Goal: Task Accomplishment & Management: Manage account settings

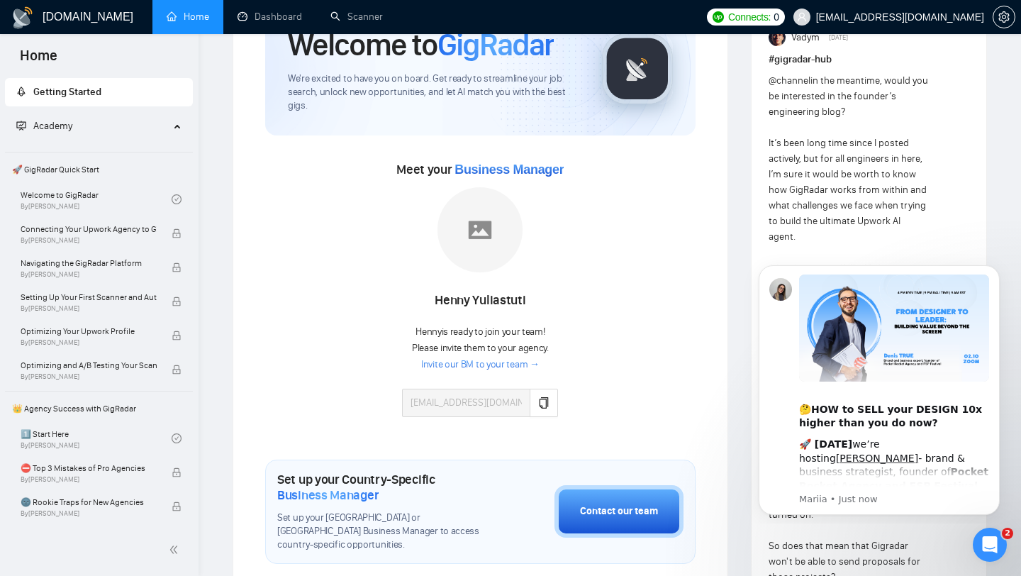
scroll to position [135, 0]
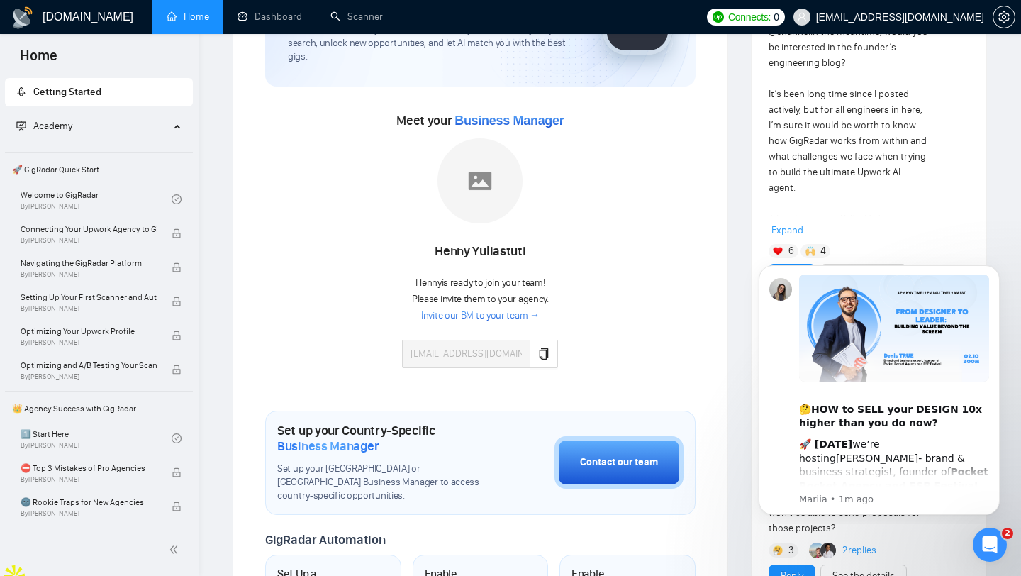
click at [502, 314] on link "Invite our BM to your team →" at bounding box center [480, 315] width 118 height 13
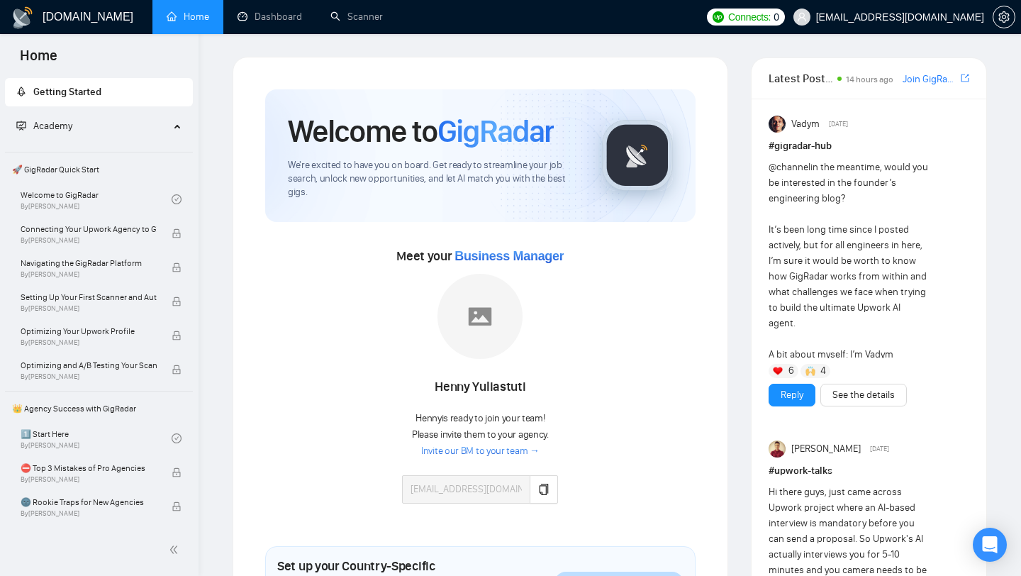
click at [618, 269] on div "Meet your Business Manager Henny Yuliastuti Henny is ready to join your team! P…" at bounding box center [480, 381] width 430 height 273
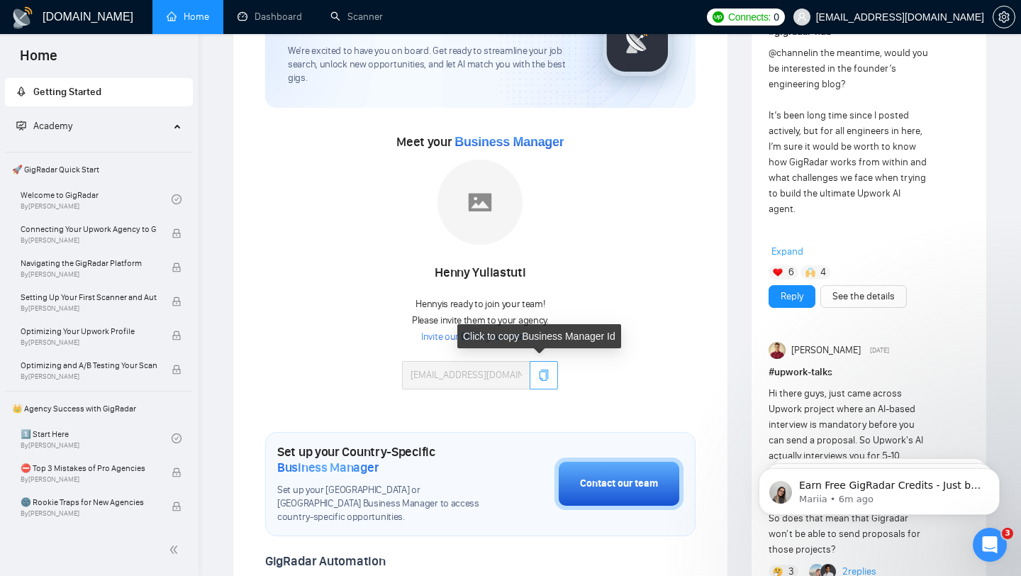
click at [547, 379] on button "button" at bounding box center [544, 375] width 28 height 28
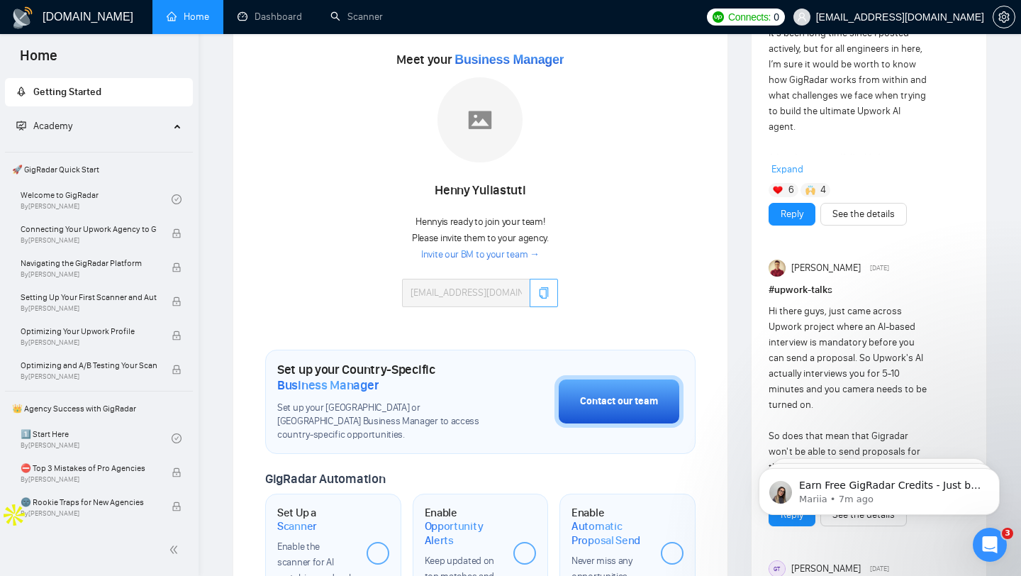
scroll to position [13, 0]
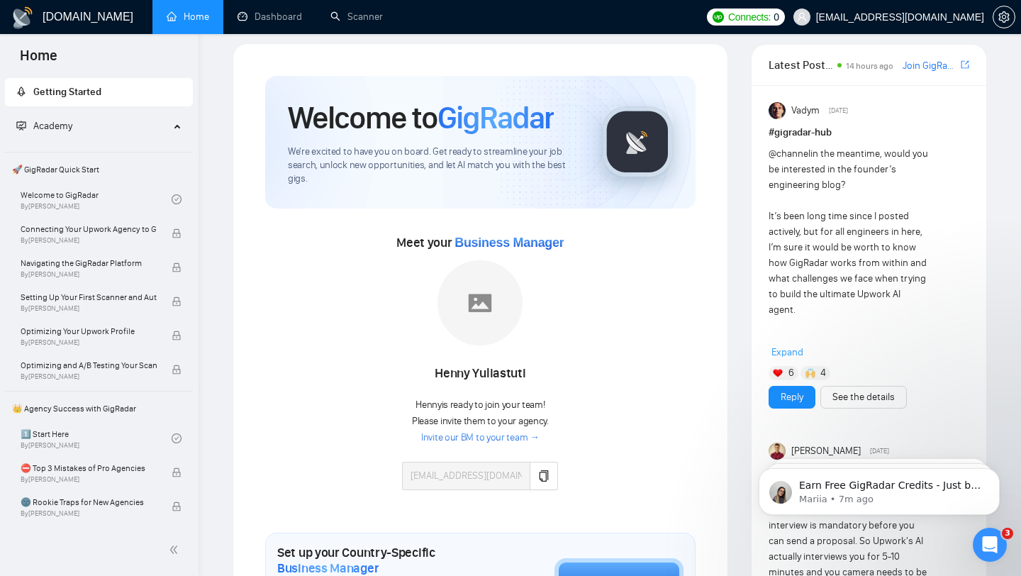
click at [498, 314] on img at bounding box center [479, 302] width 85 height 85
click at [490, 382] on div "Henny Yuliastuti" at bounding box center [480, 374] width 156 height 24
click at [493, 328] on img at bounding box center [479, 302] width 85 height 85
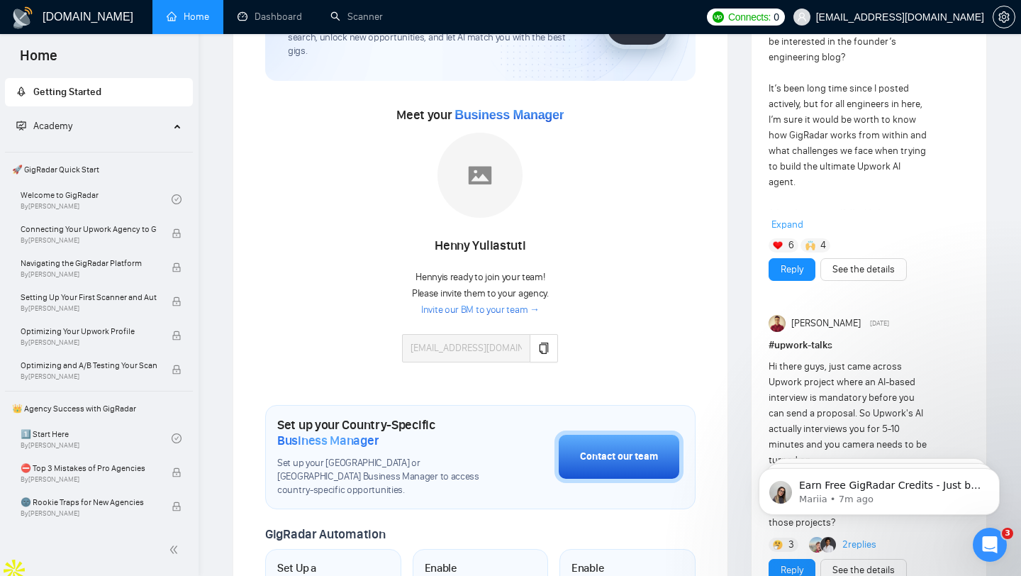
scroll to position [133, 0]
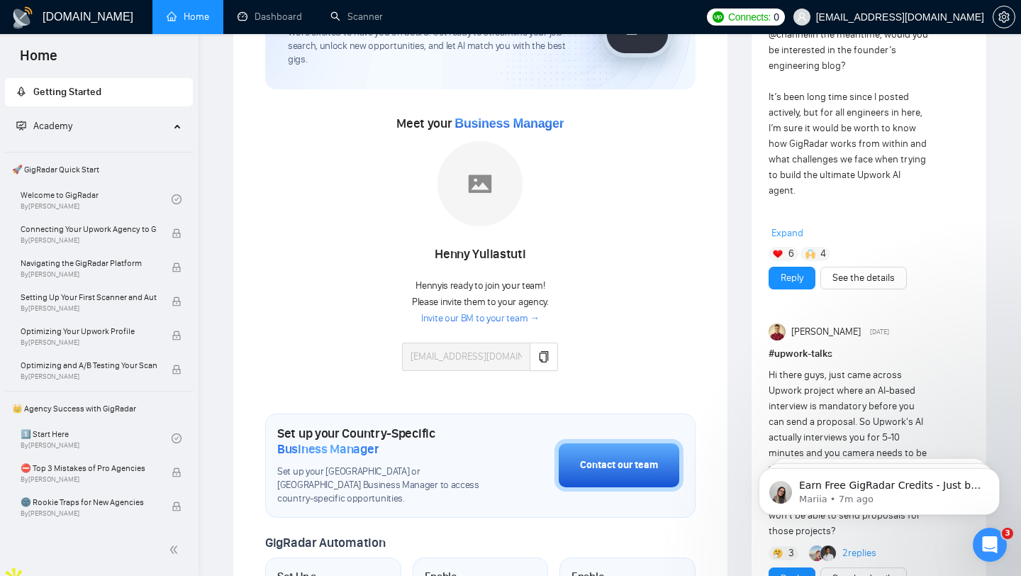
click at [476, 203] on img at bounding box center [479, 183] width 85 height 85
click at [467, 210] on img at bounding box center [479, 183] width 85 height 85
click at [516, 318] on link "Invite our BM to your team →" at bounding box center [480, 318] width 118 height 13
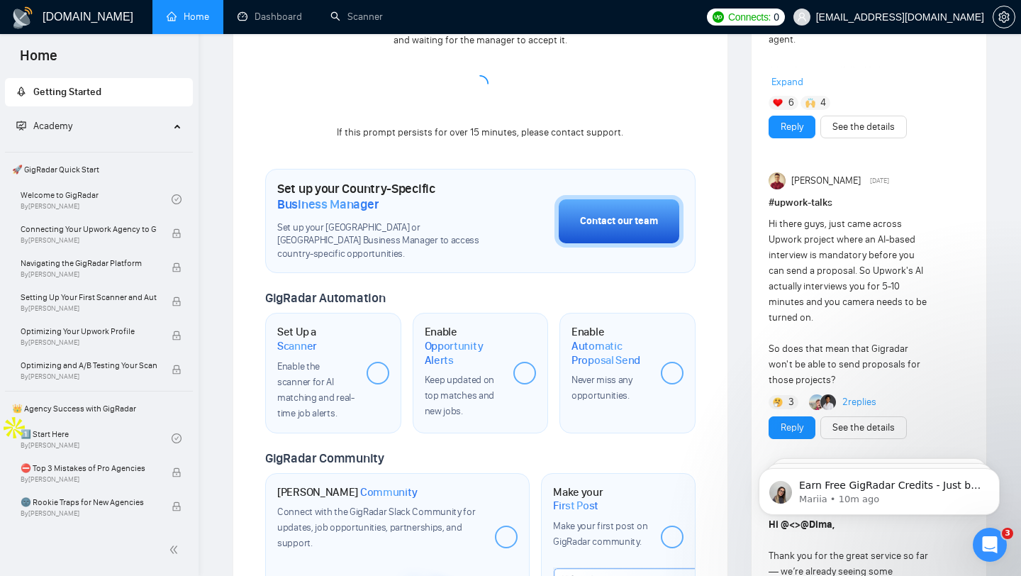
scroll to position [337, 0]
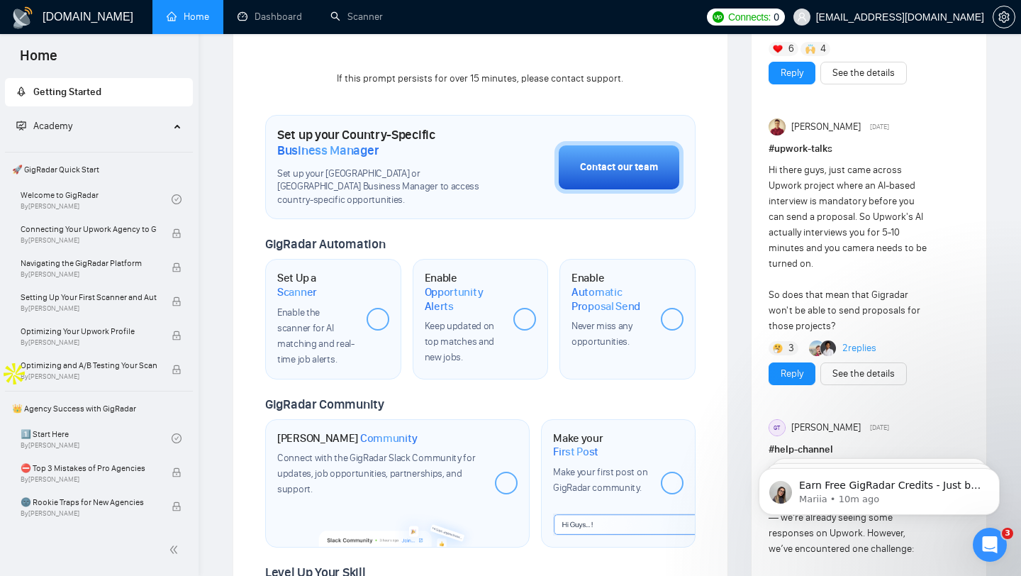
click at [382, 322] on div at bounding box center [378, 319] width 23 height 23
click at [297, 291] on span "Scanner" at bounding box center [297, 292] width 40 height 14
click at [362, 323] on div "Set Up a Scanner Enable the scanner for AI matching and real-time job alerts." at bounding box center [333, 319] width 136 height 120
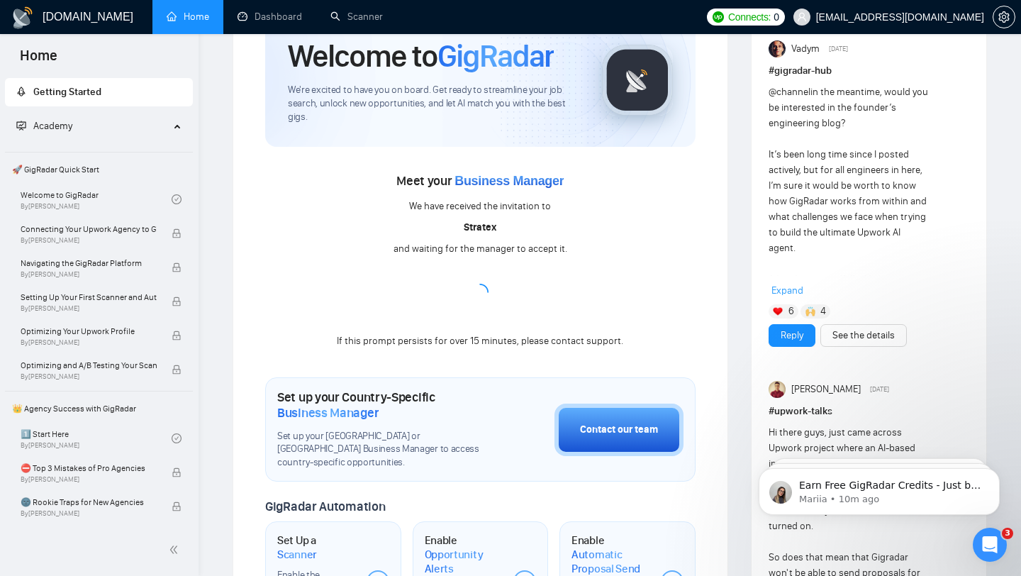
scroll to position [0, 0]
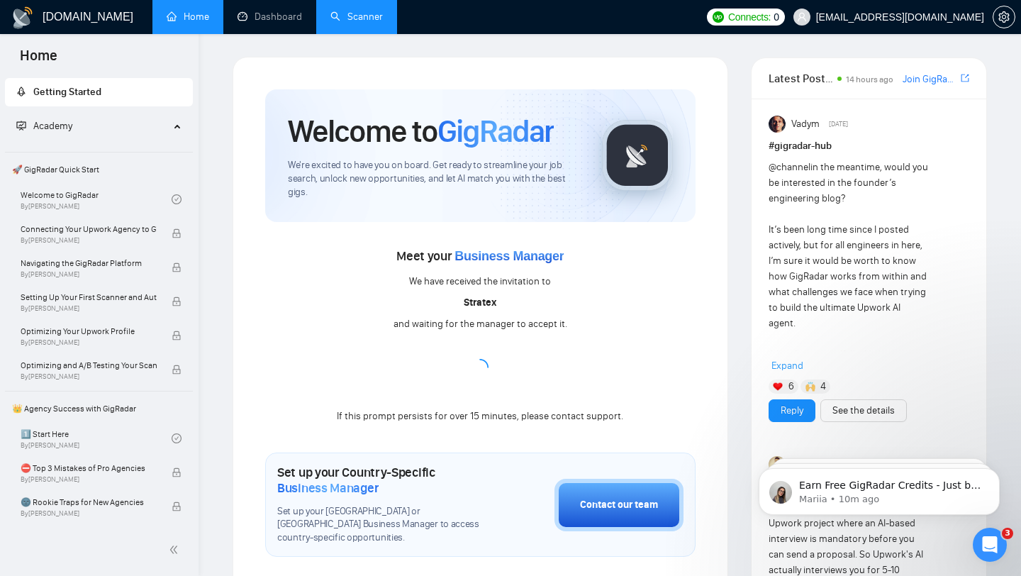
click at [354, 11] on link "Scanner" at bounding box center [356, 17] width 52 height 12
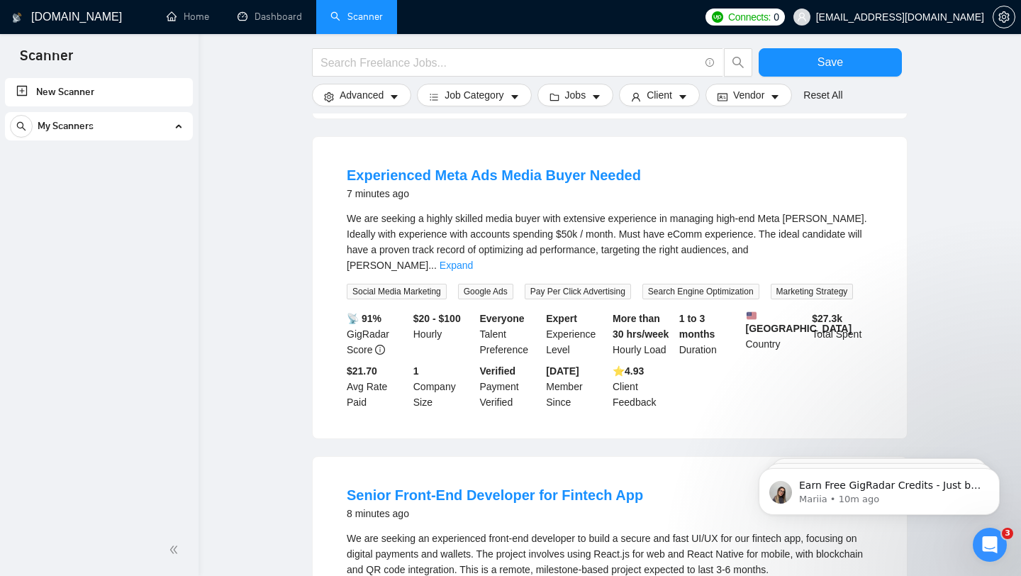
scroll to position [736, 0]
click at [489, 182] on link "Experienced Meta Ads Media Buyer Needed" at bounding box center [494, 174] width 294 height 16
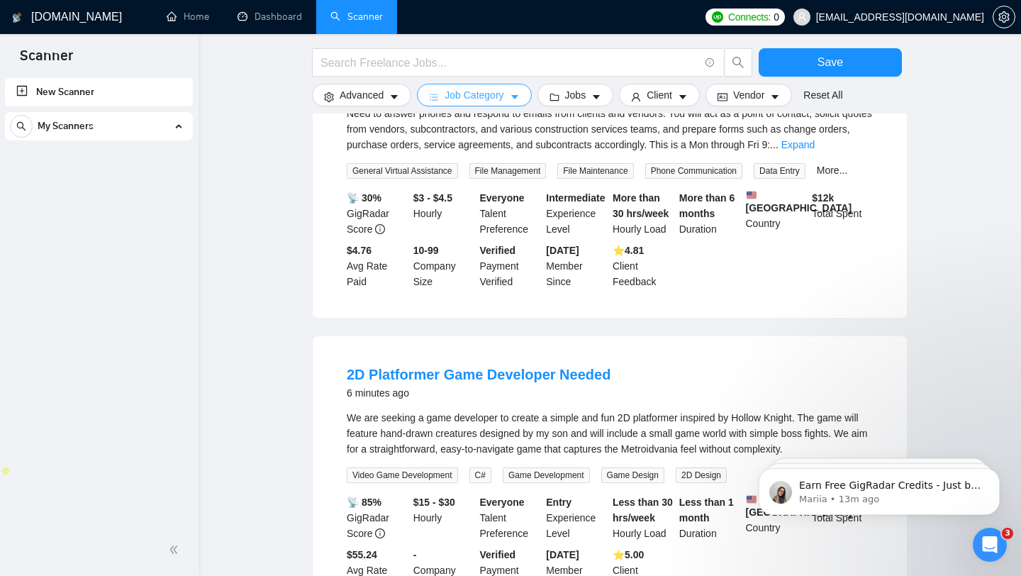
scroll to position [199, 0]
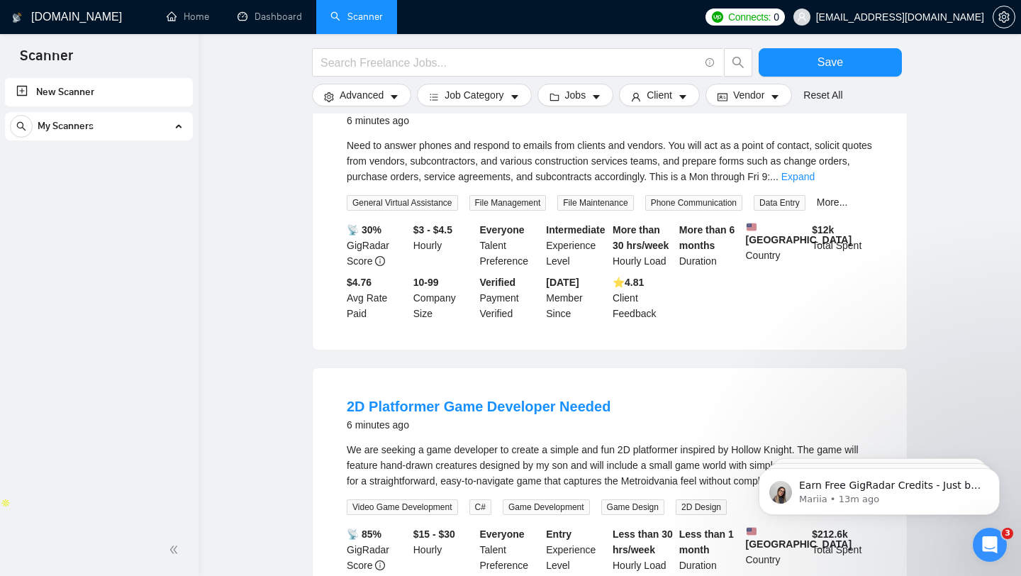
click at [446, 43] on div at bounding box center [610, 41] width 596 height 14
click at [446, 56] on input "text" at bounding box center [509, 63] width 379 height 18
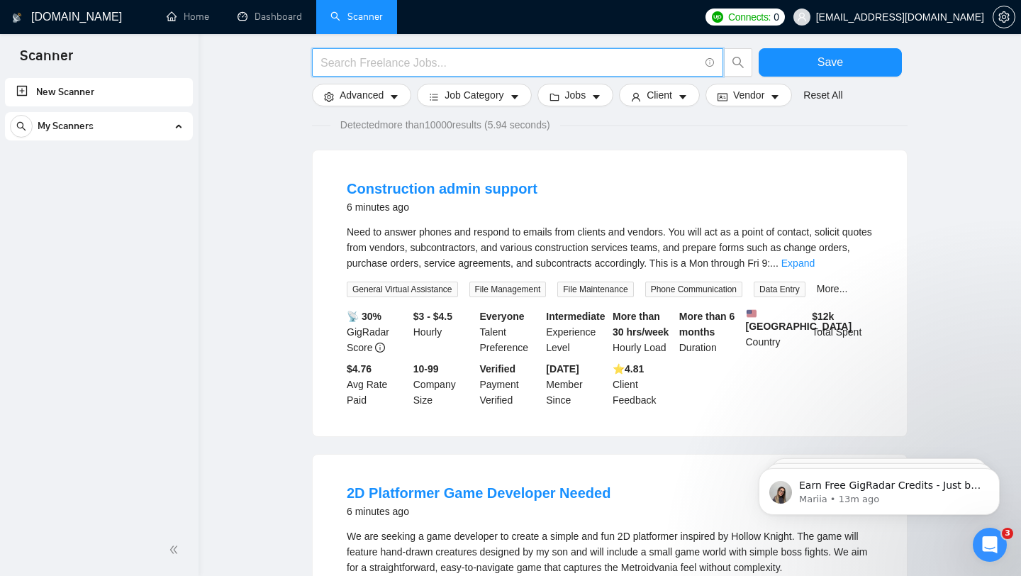
scroll to position [0, 0]
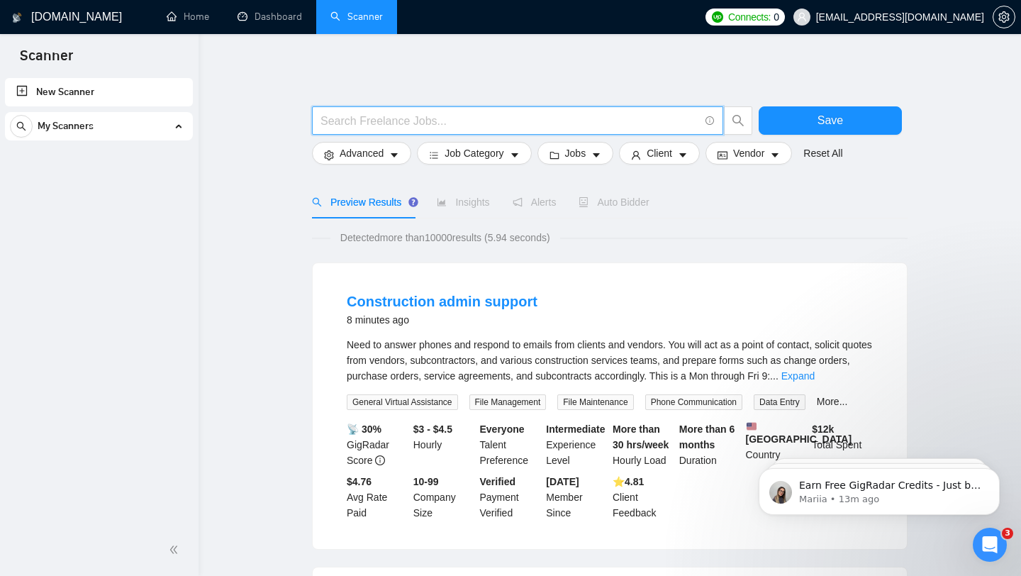
click at [116, 99] on link "New Scanner" at bounding box center [98, 92] width 165 height 28
click at [71, 86] on link "New Scanner" at bounding box center [98, 92] width 165 height 28
click at [672, 127] on input "text" at bounding box center [509, 121] width 379 height 18
click at [381, 146] on span "Advanced" at bounding box center [362, 153] width 44 height 16
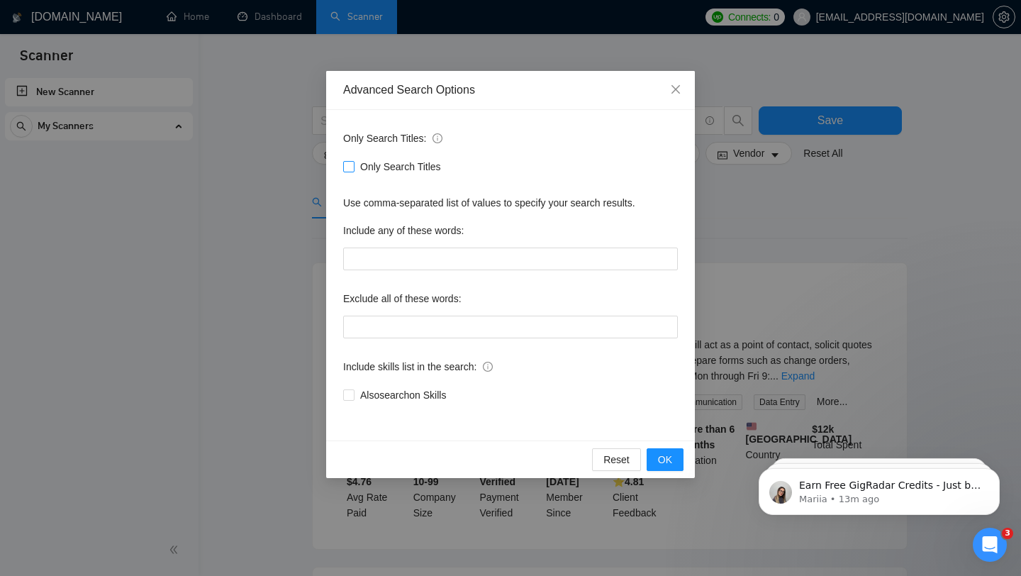
click at [350, 171] on span at bounding box center [348, 166] width 11 height 11
click at [350, 171] on input "Only Search Titles" at bounding box center [348, 166] width 10 height 10
click at [350, 167] on input "Only Search Titles" at bounding box center [348, 166] width 10 height 10
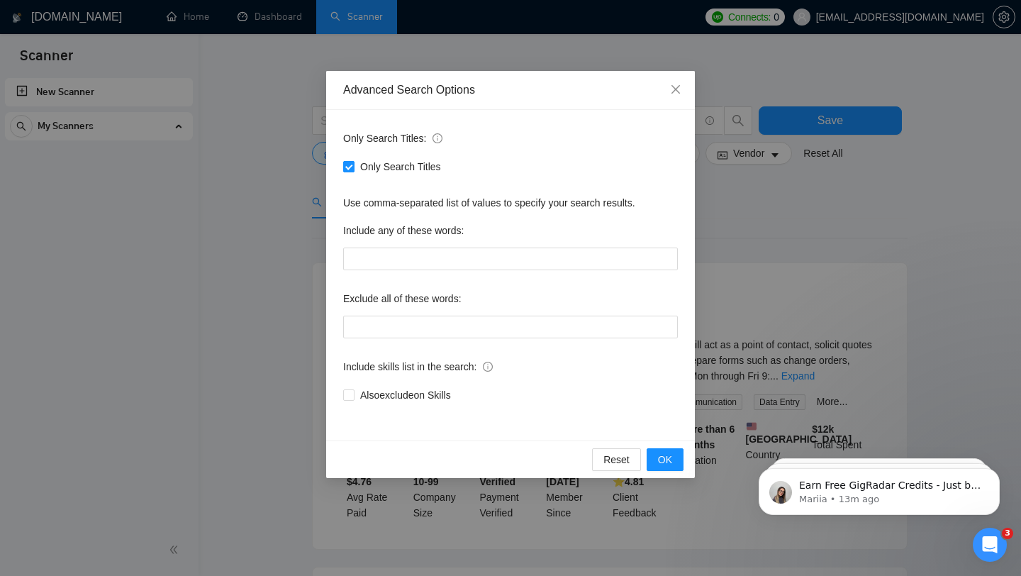
checkbox input "false"
click at [406, 254] on input "text" at bounding box center [510, 258] width 335 height 23
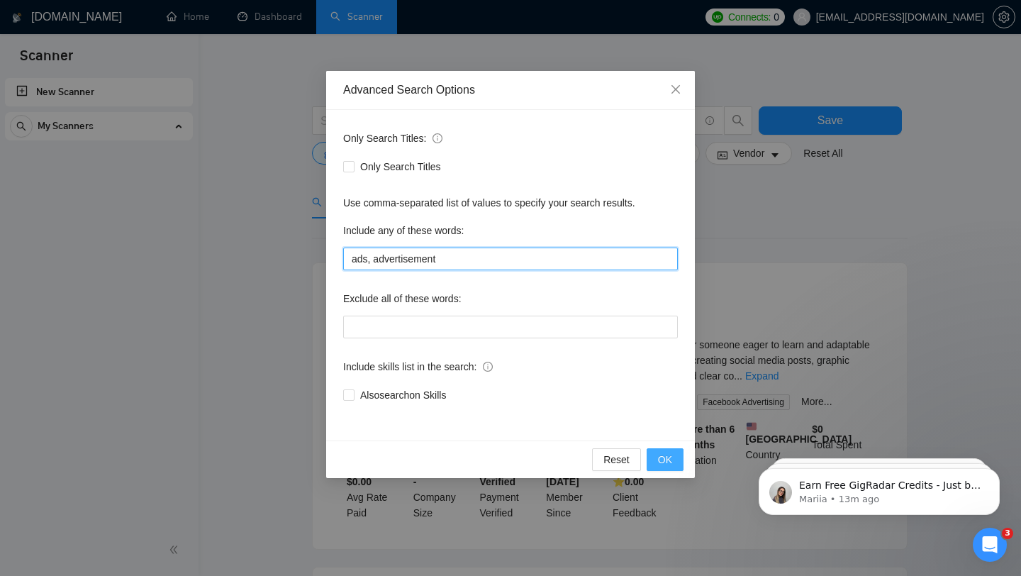
type input "ads, advertisement"
click at [674, 454] on button "OK" at bounding box center [665, 459] width 37 height 23
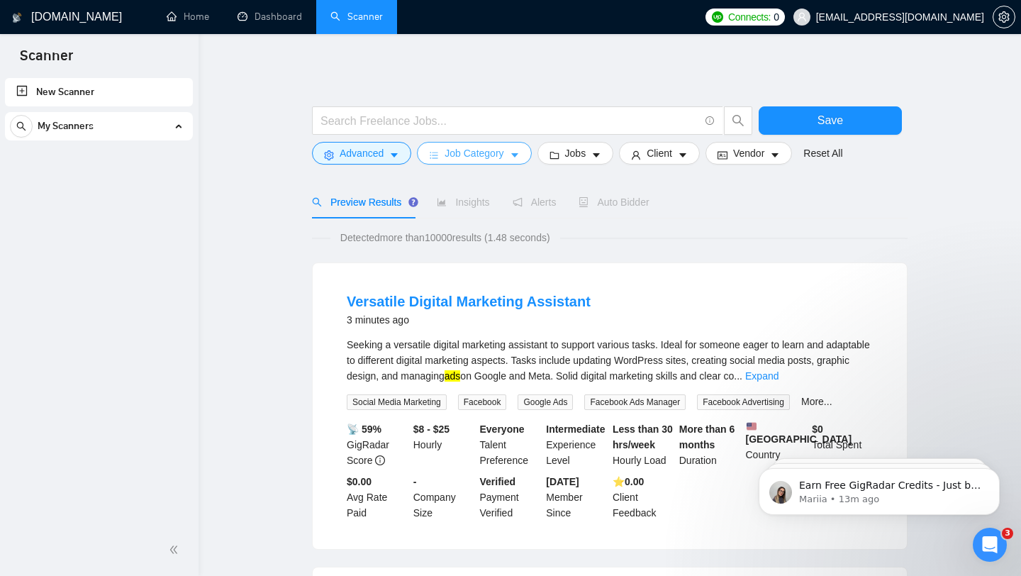
click at [510, 152] on button "Job Category" at bounding box center [474, 153] width 114 height 23
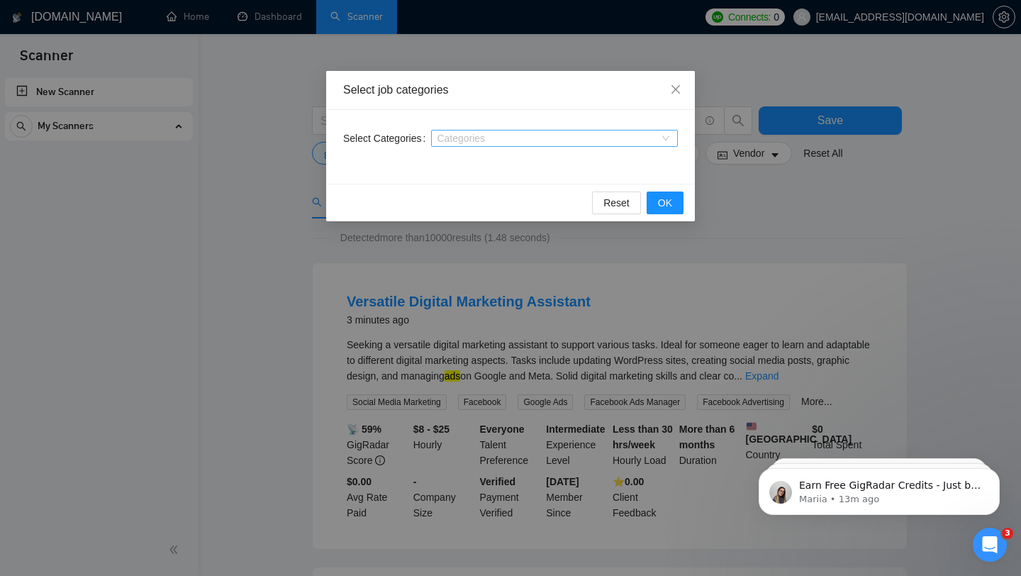
click at [547, 143] on div at bounding box center [547, 138] width 225 height 11
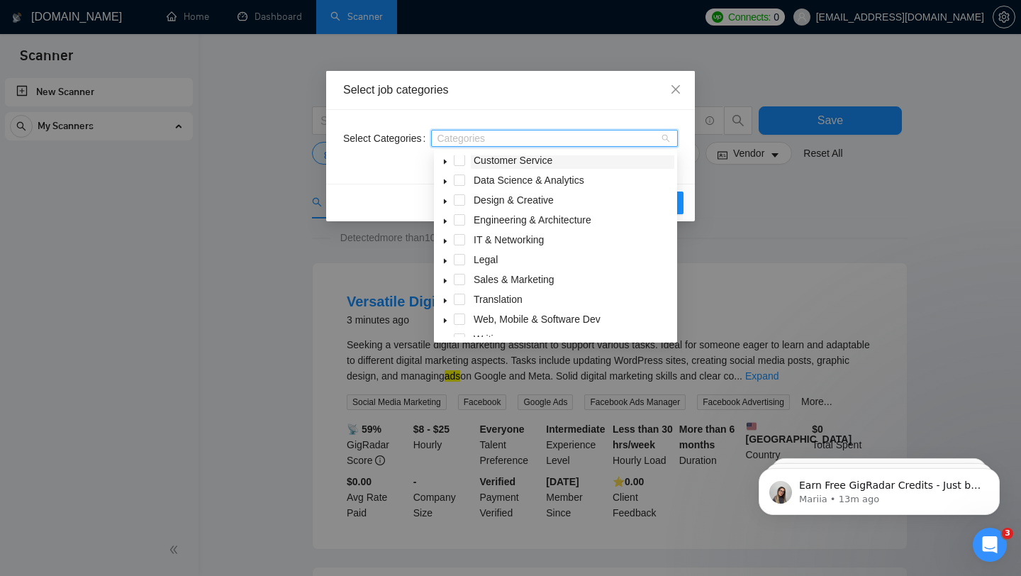
scroll to position [57, 0]
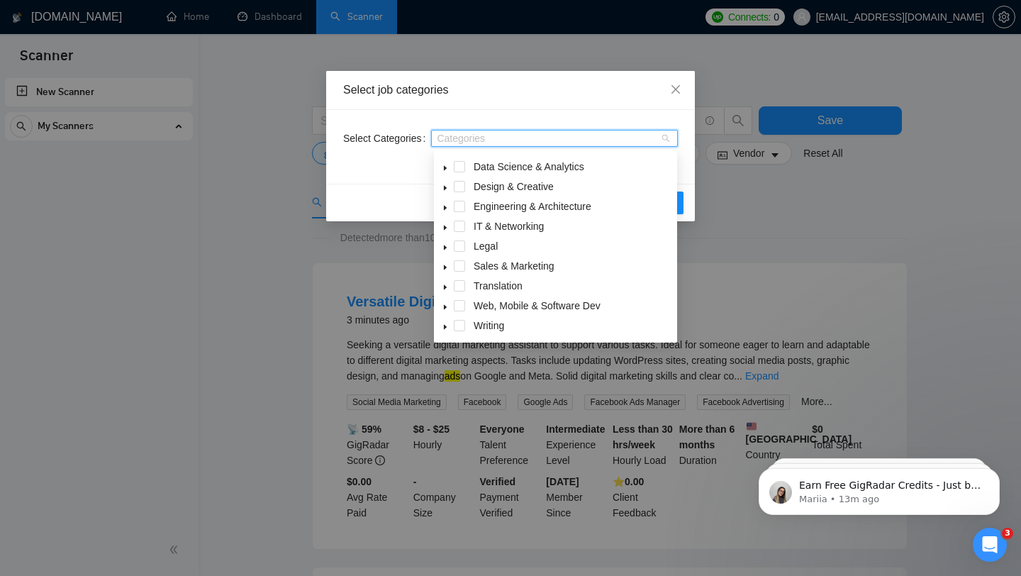
click at [446, 264] on icon "caret-down" at bounding box center [445, 267] width 7 height 7
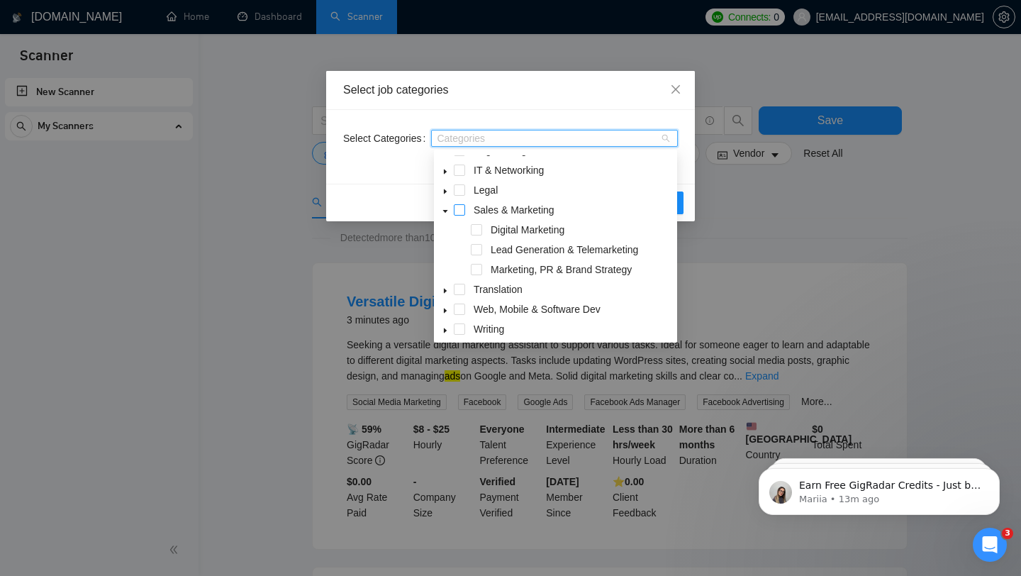
scroll to position [116, 0]
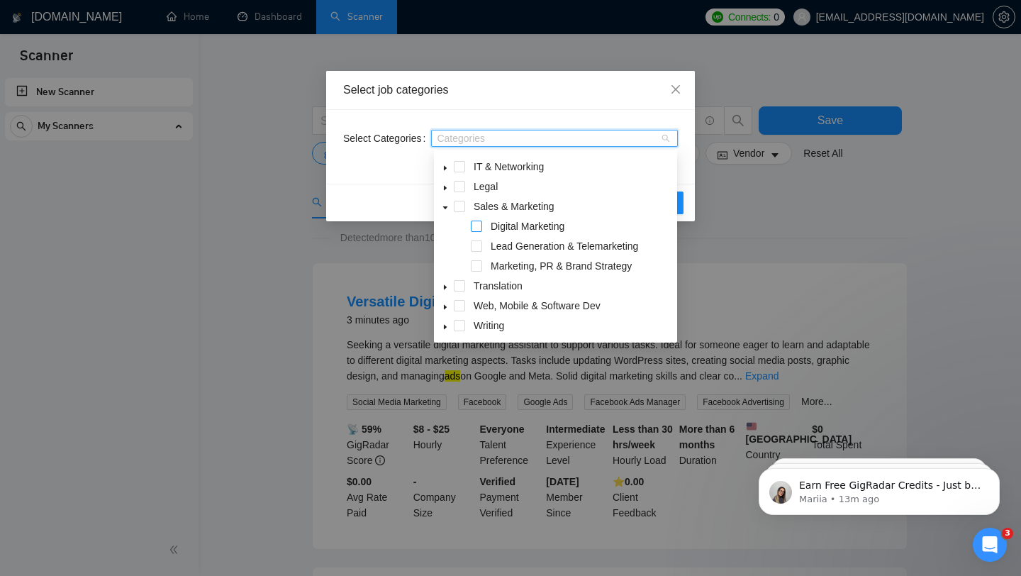
click at [476, 227] on span at bounding box center [476, 226] width 11 height 11
click at [476, 244] on span at bounding box center [476, 245] width 11 height 11
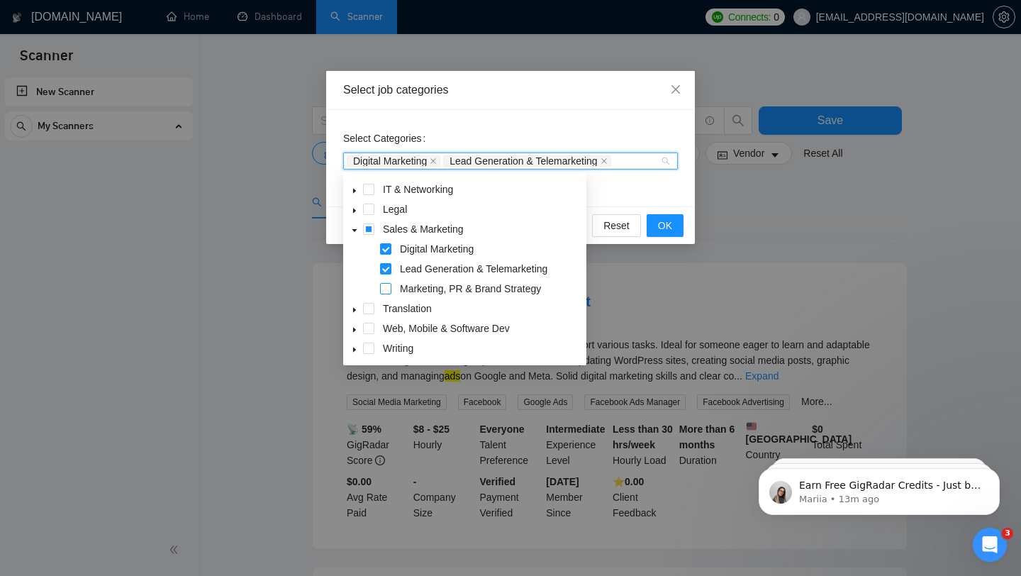
click at [390, 290] on span at bounding box center [385, 288] width 11 height 11
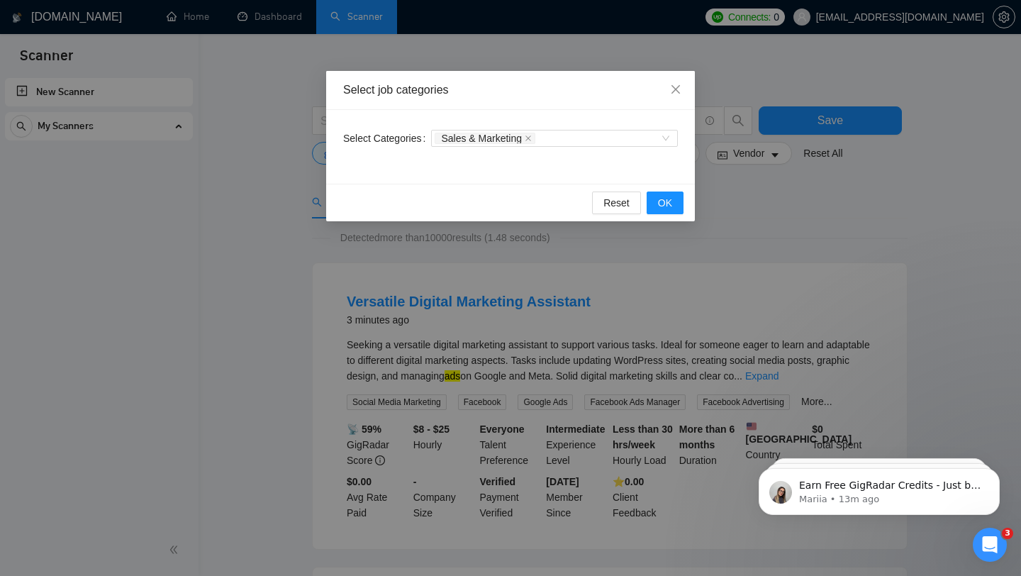
click at [411, 182] on div "Select Categories Sales & Marketing" at bounding box center [510, 147] width 369 height 74
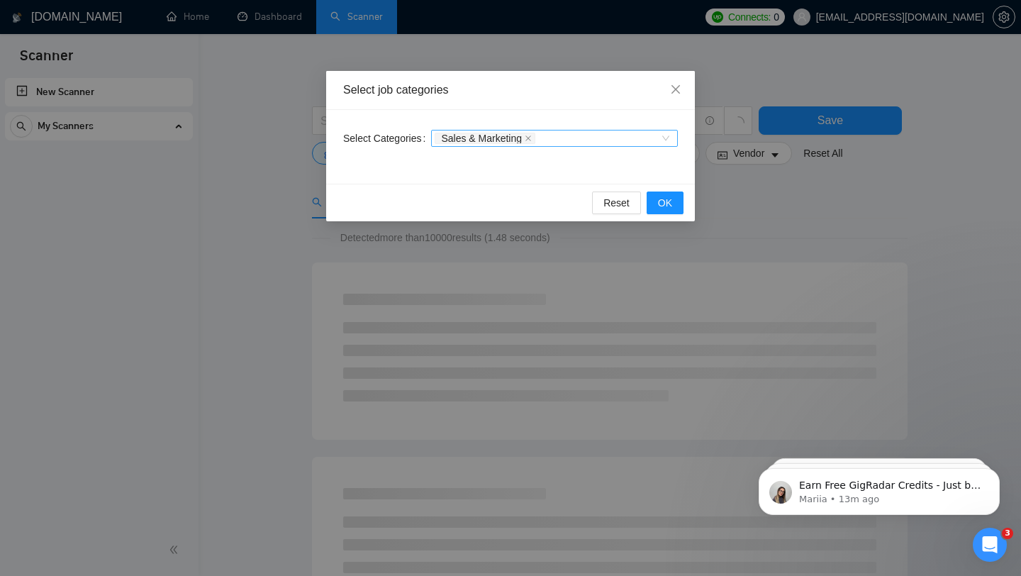
click at [576, 145] on div "Sales & Marketing" at bounding box center [547, 138] width 225 height 14
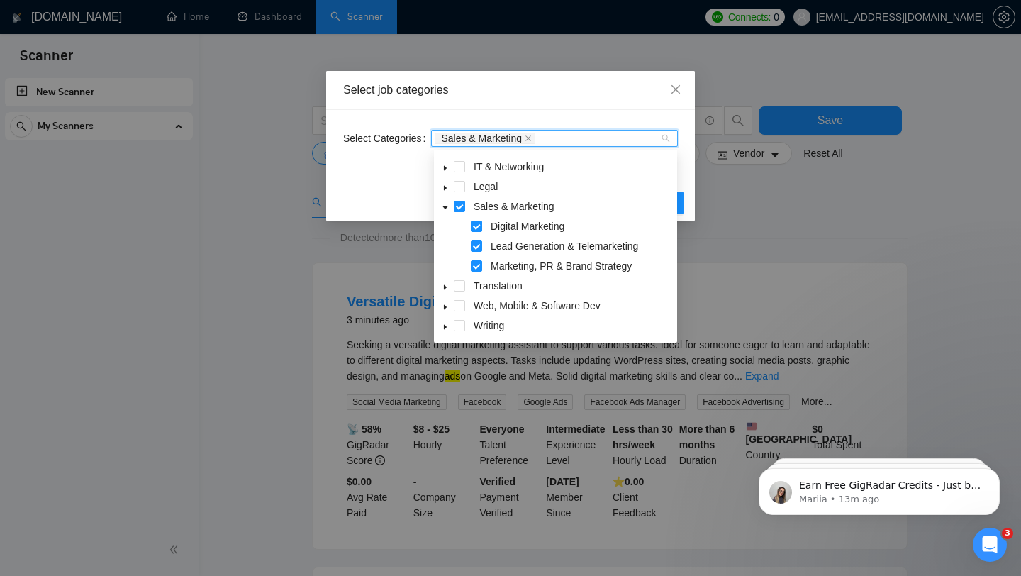
click at [403, 174] on div "Select Categories Sales & Marketing" at bounding box center [510, 147] width 369 height 74
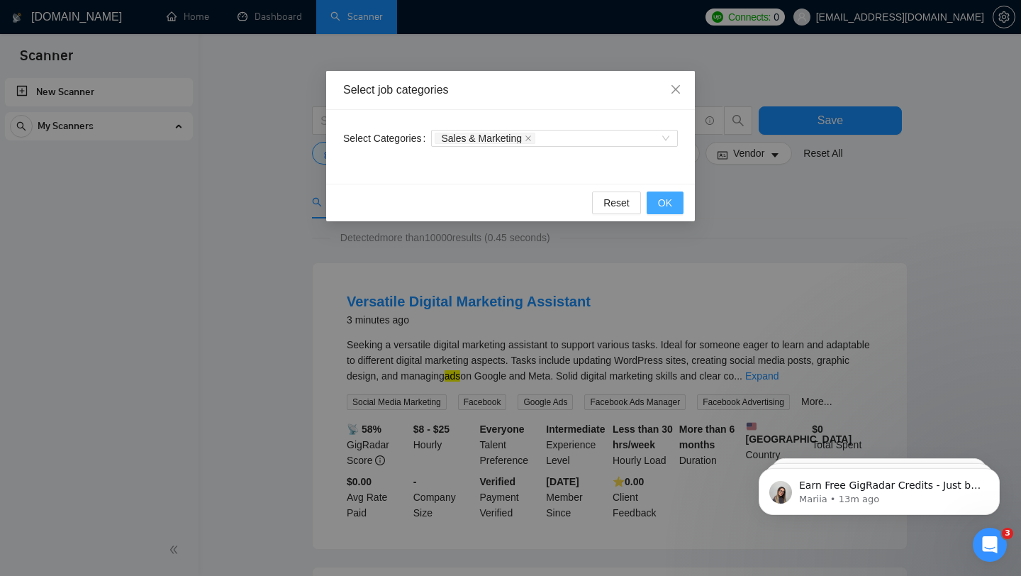
click at [671, 199] on span "OK" at bounding box center [665, 203] width 14 height 16
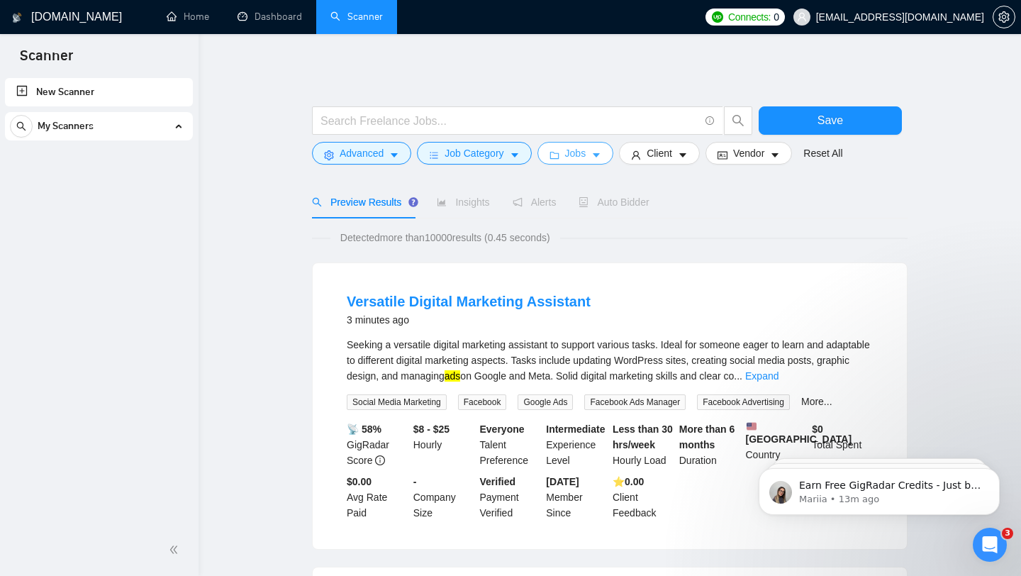
click at [596, 154] on icon "caret-down" at bounding box center [596, 155] width 10 height 10
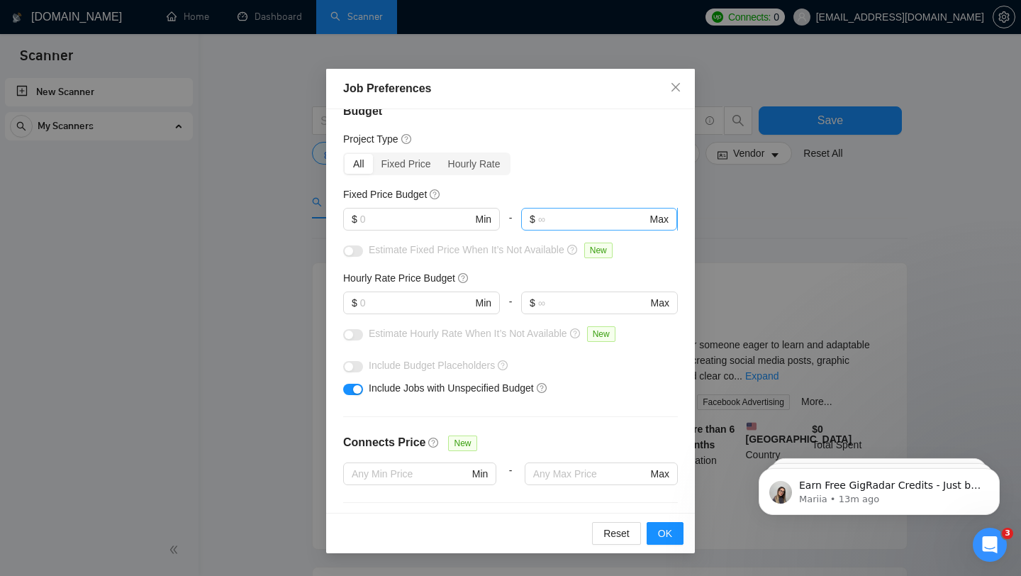
scroll to position [45, 0]
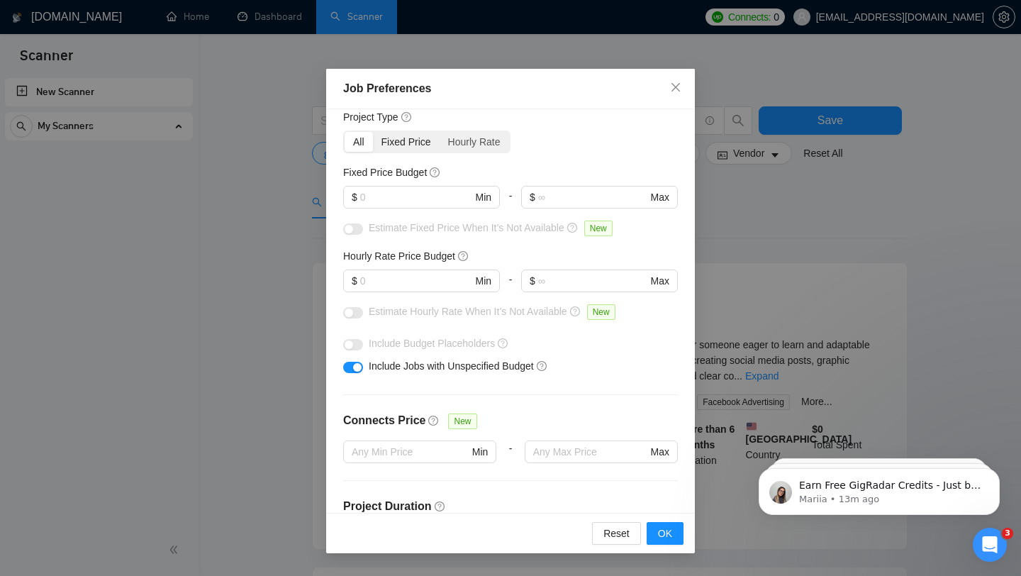
click at [416, 143] on div "Fixed Price" at bounding box center [406, 142] width 67 height 20
click at [373, 132] on input "Fixed Price" at bounding box center [373, 132] width 0 height 0
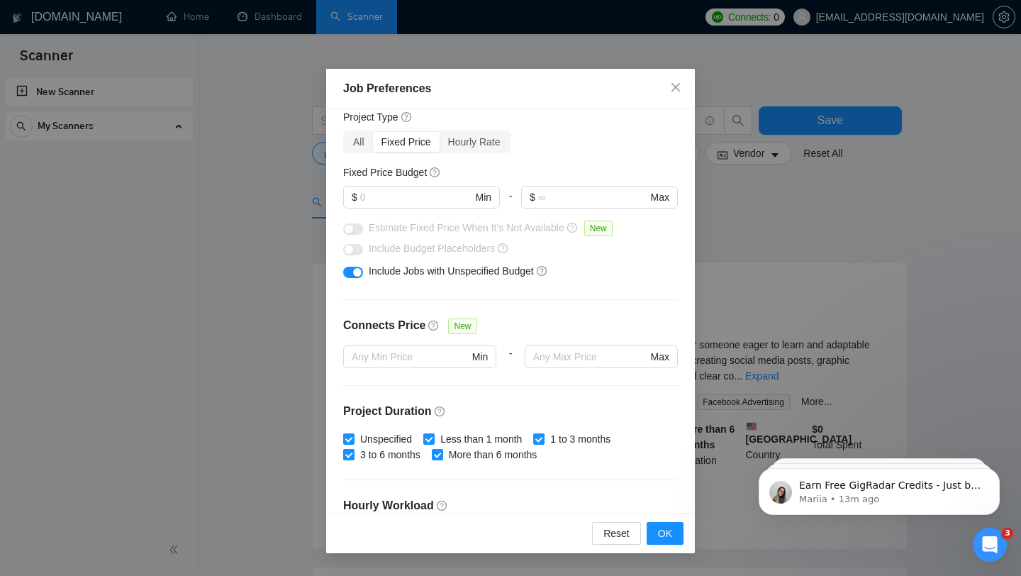
click at [422, 185] on div "Fixed Price Budget $ Min - $ Max" at bounding box center [510, 191] width 335 height 55
click at [435, 201] on input "text" at bounding box center [416, 197] width 112 height 16
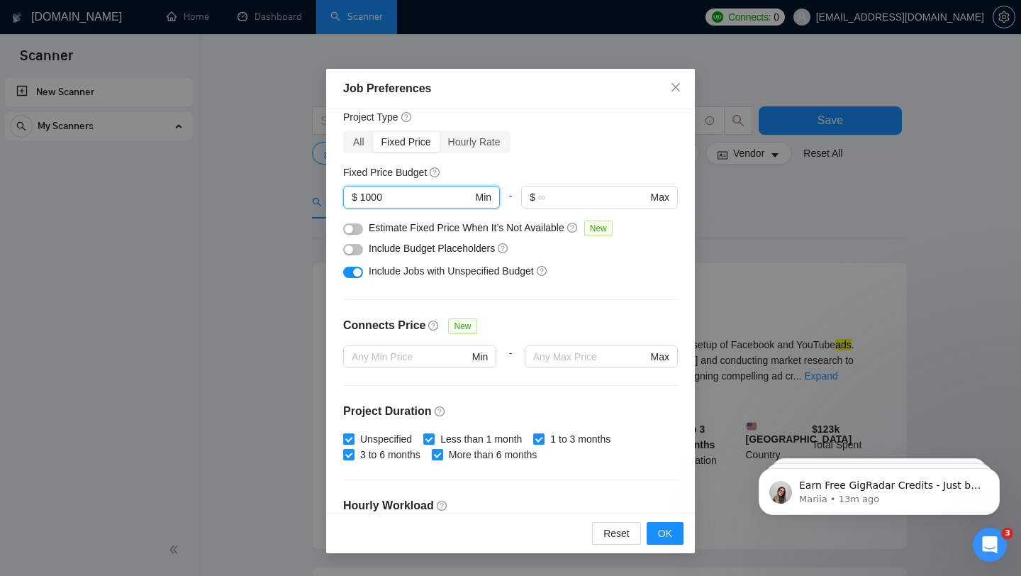
type input "1000"
click at [612, 288] on div "Budget Project Type All Fixed Price Hourly Rate Fixed Price Budget $ 1000 Min -…" at bounding box center [510, 310] width 369 height 403
click at [352, 231] on div "button" at bounding box center [349, 229] width 9 height 9
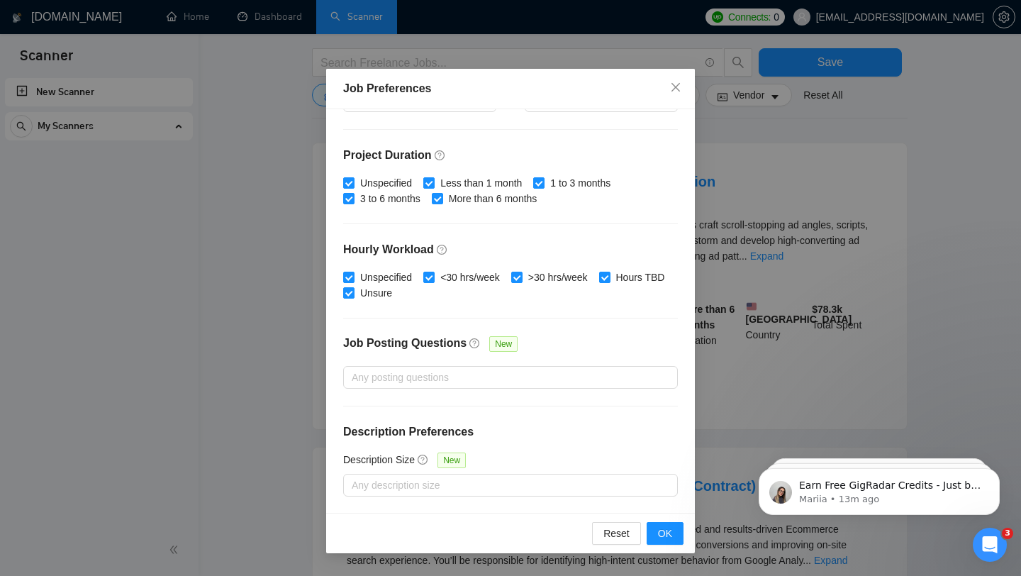
scroll to position [129, 0]
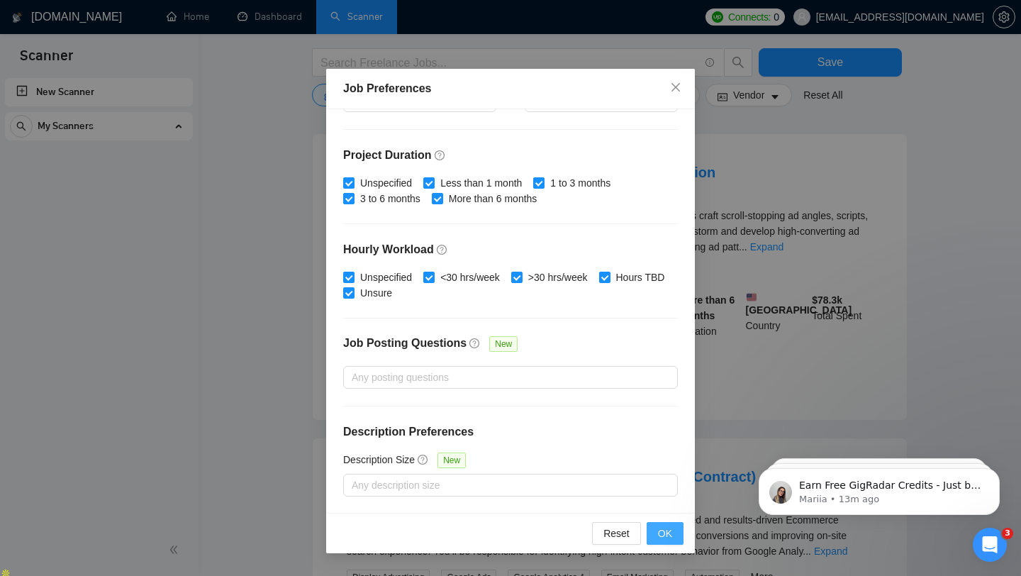
click at [665, 530] on span "OK" at bounding box center [665, 533] width 14 height 16
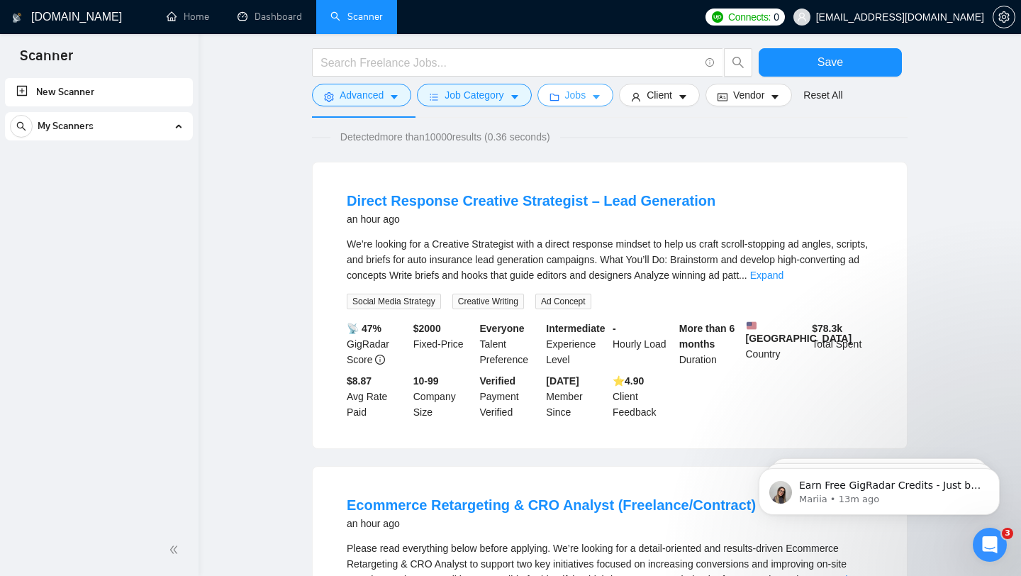
scroll to position [0, 0]
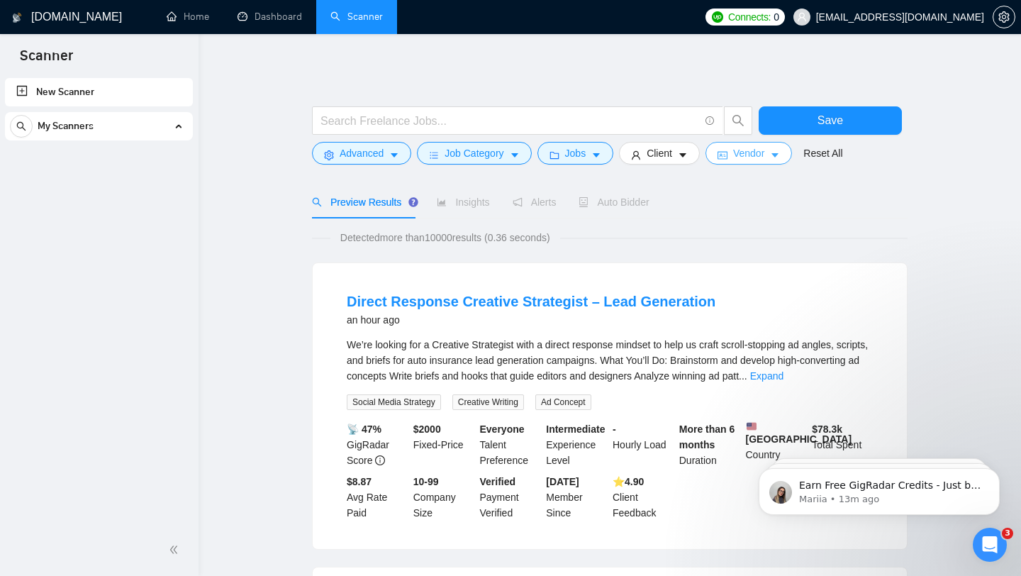
click at [740, 152] on span "Vendor" at bounding box center [748, 153] width 31 height 16
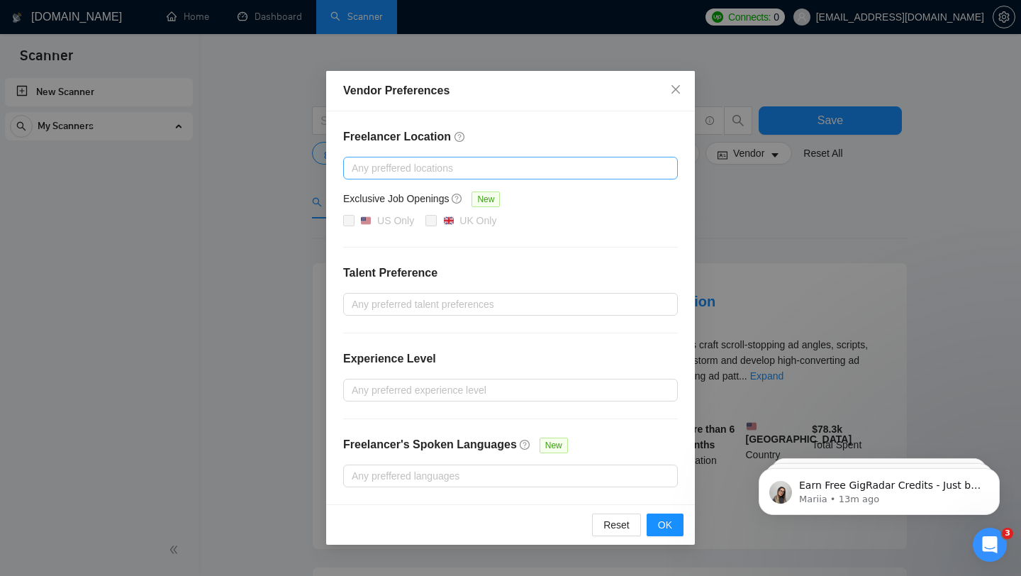
click at [423, 167] on div at bounding box center [503, 168] width 313 height 17
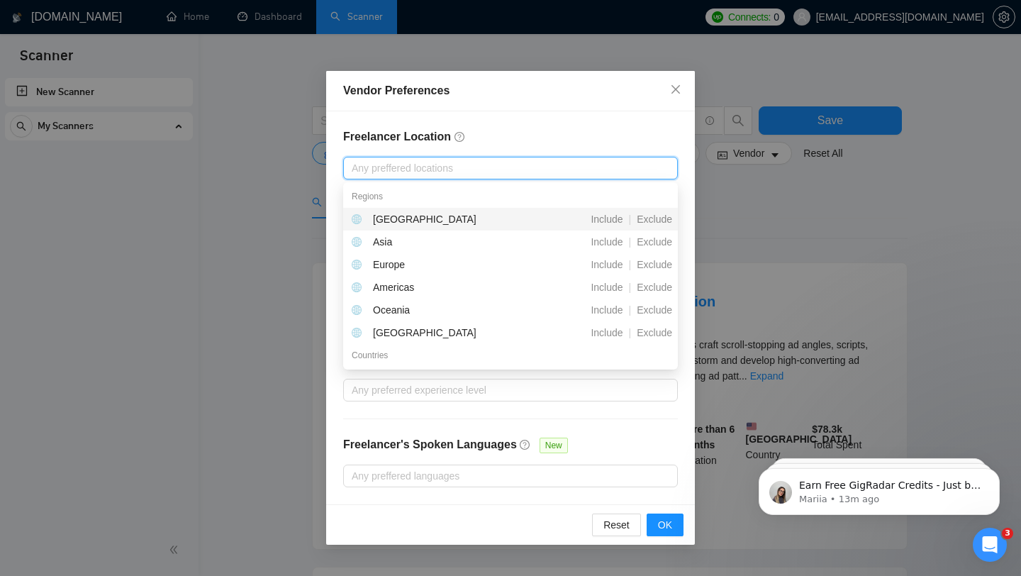
click at [523, 135] on h4 "Freelancer Location" at bounding box center [510, 136] width 335 height 17
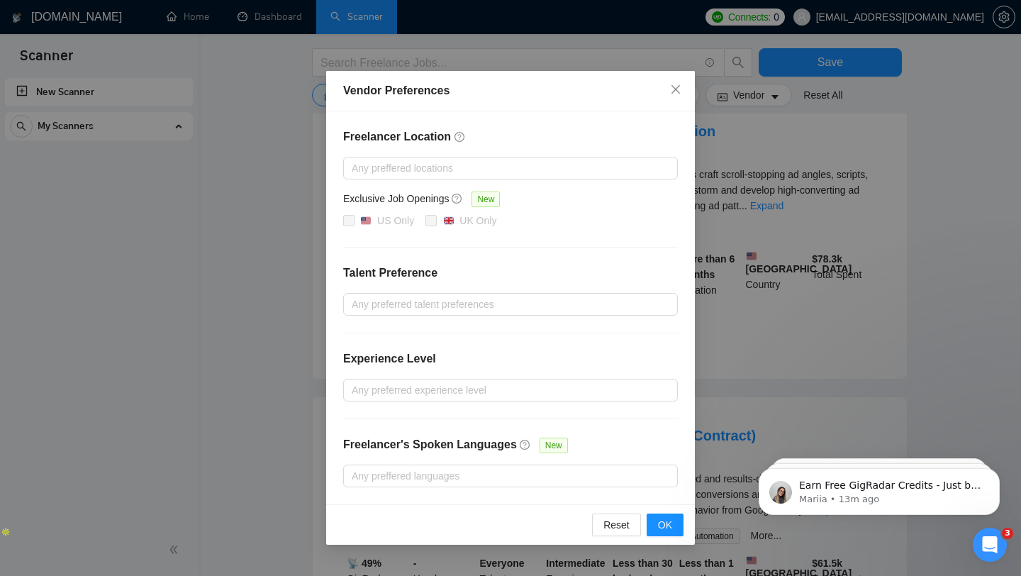
scroll to position [189, 0]
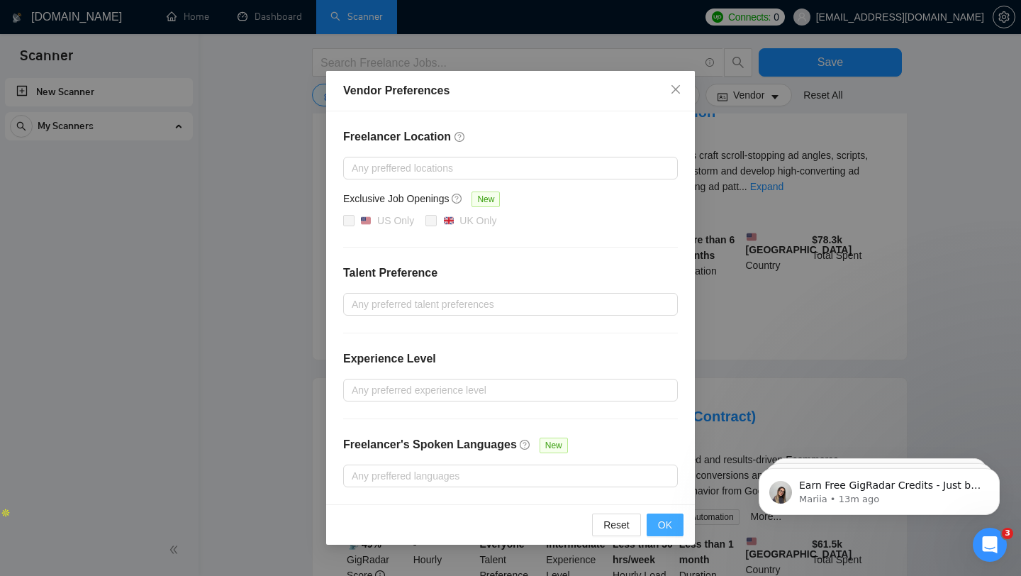
click at [676, 523] on button "OK" at bounding box center [665, 524] width 37 height 23
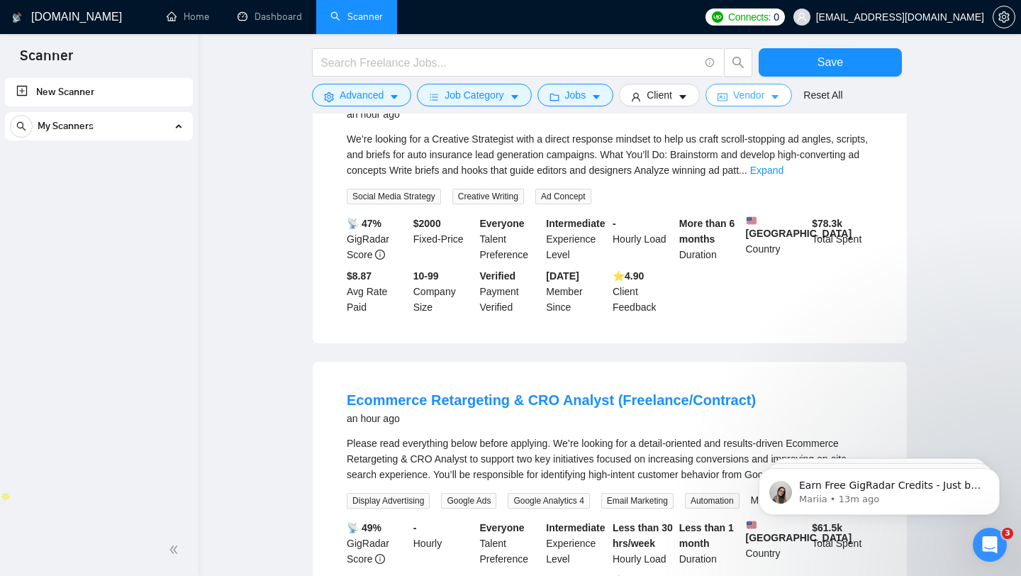
scroll to position [0, 0]
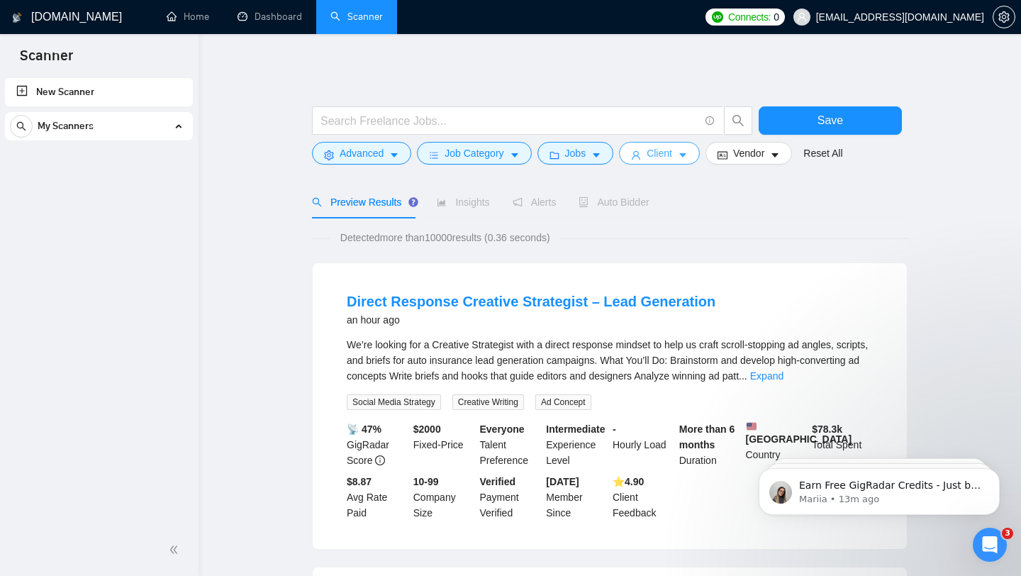
click at [664, 147] on span "Client" at bounding box center [660, 153] width 26 height 16
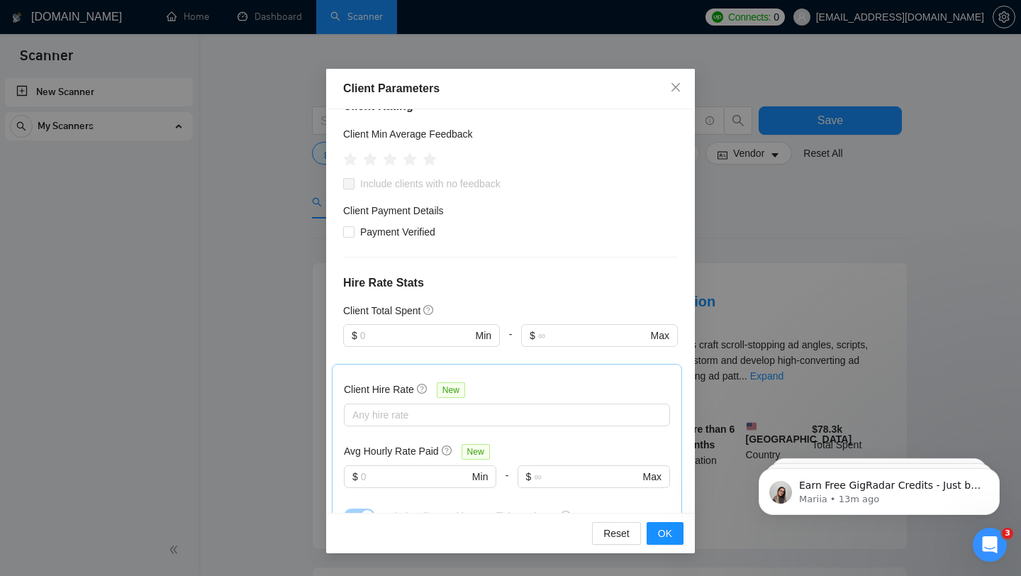
scroll to position [195, 0]
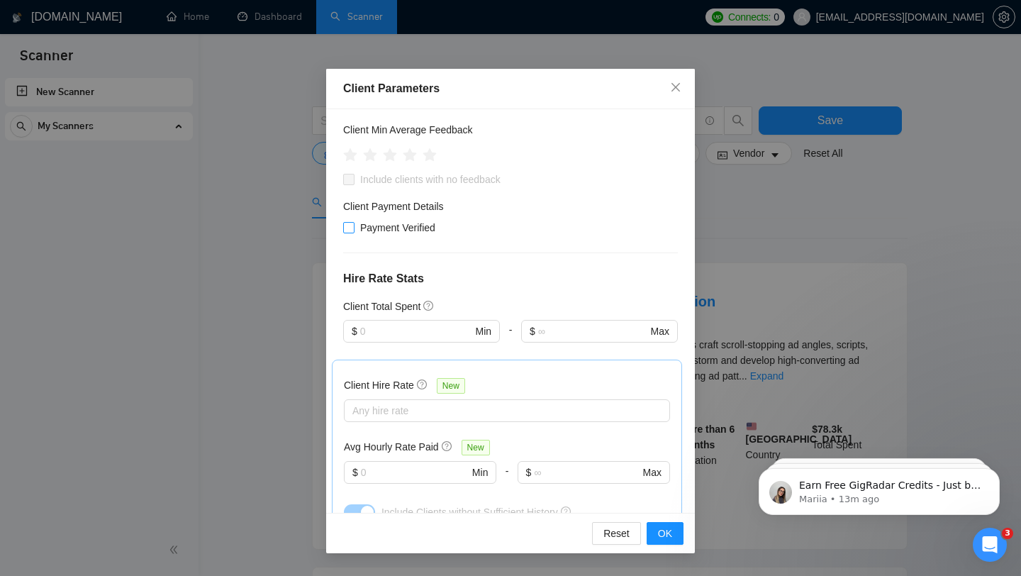
click at [352, 225] on input "Payment Verified" at bounding box center [348, 227] width 10 height 10
checkbox input "true"
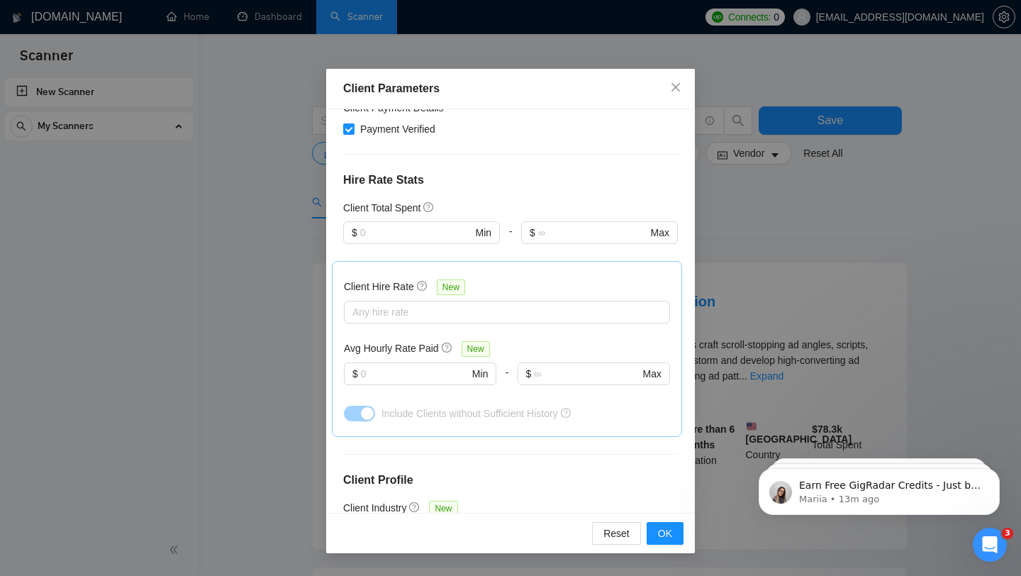
scroll to position [328, 0]
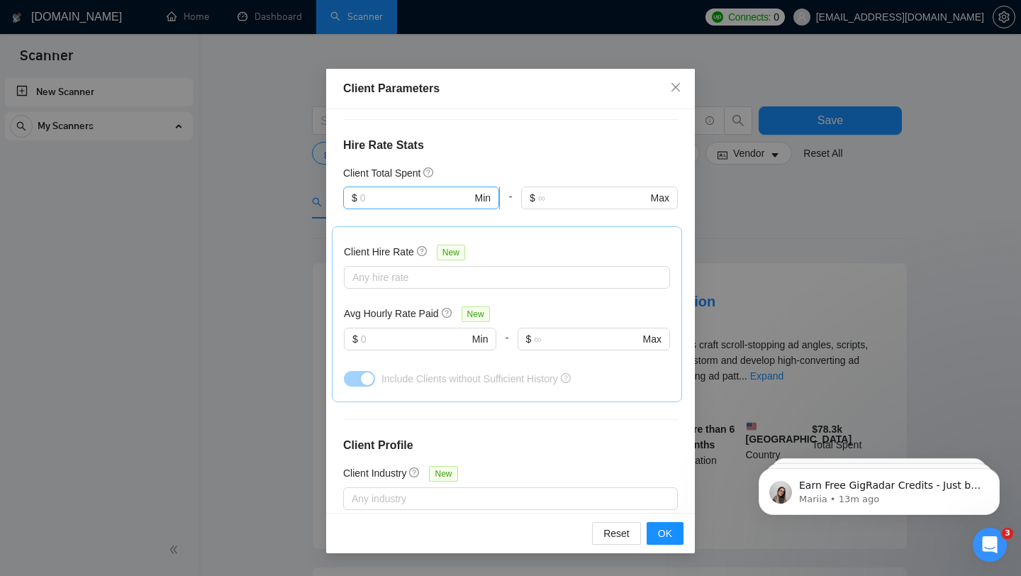
click at [433, 199] on input "text" at bounding box center [416, 198] width 112 height 16
type input "5"
click at [411, 242] on div "$1,000" at bounding box center [422, 248] width 140 height 16
type input "1000"
click at [671, 539] on span "OK" at bounding box center [665, 533] width 14 height 16
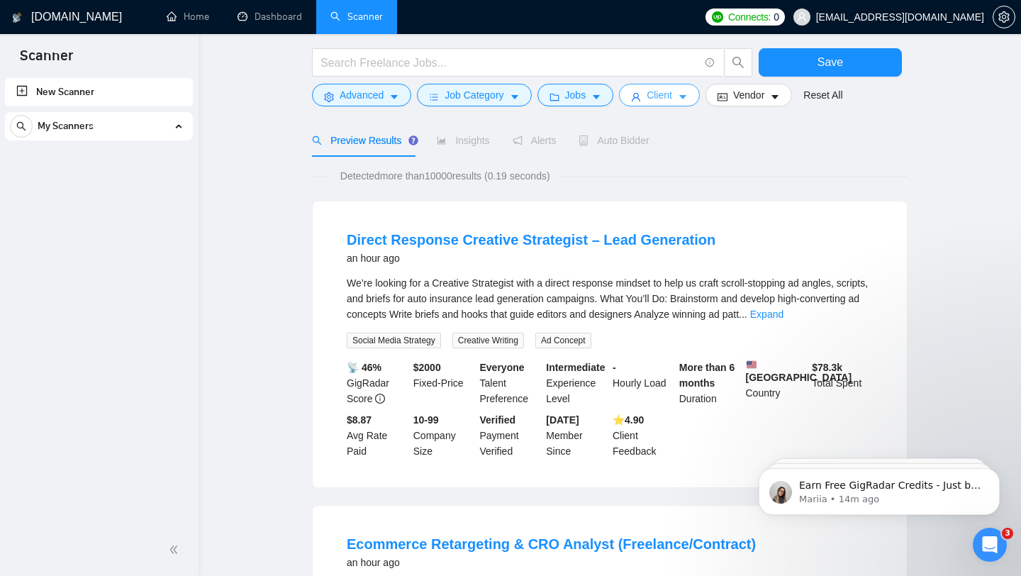
scroll to position [64, 0]
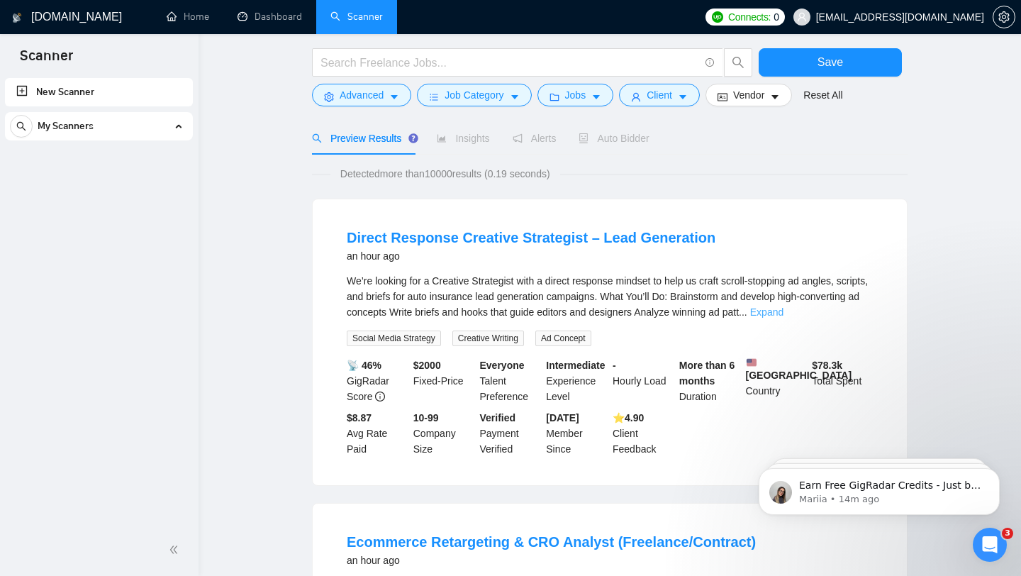
click at [783, 311] on link "Expand" at bounding box center [766, 311] width 33 height 11
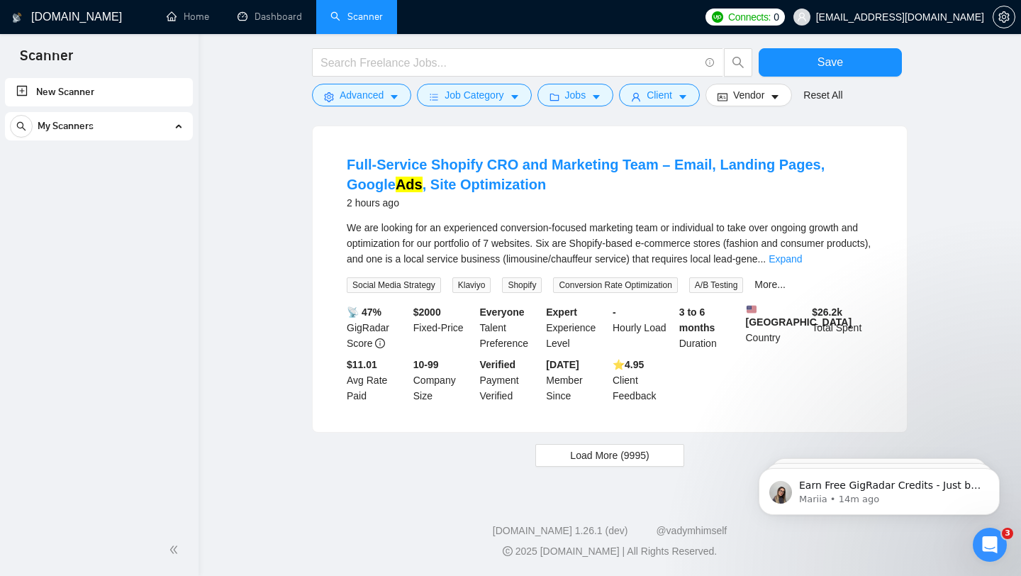
scroll to position [1475, 0]
click at [802, 253] on link "Expand" at bounding box center [785, 258] width 33 height 11
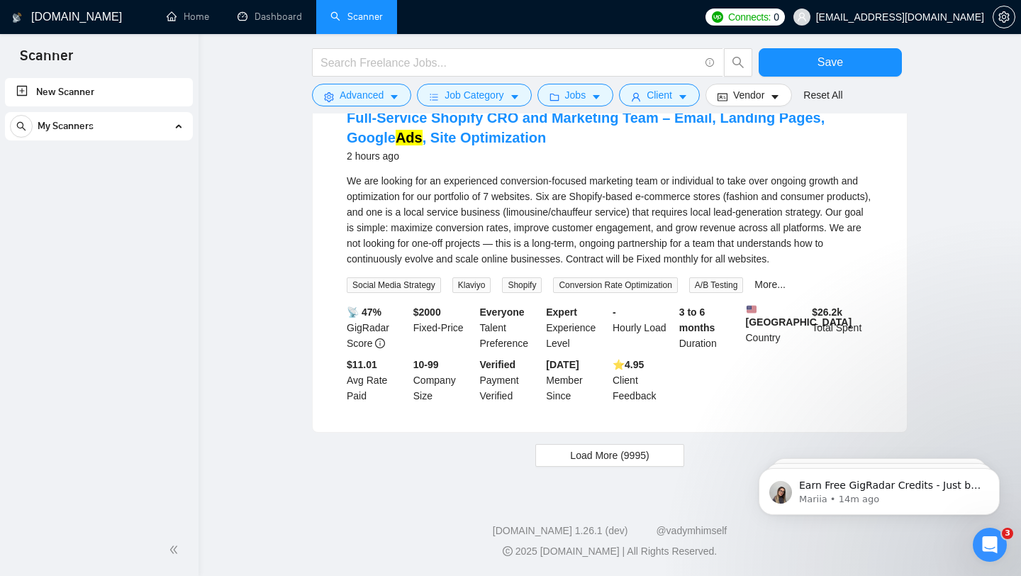
scroll to position [1522, 0]
click at [662, 467] on button "Load More (9995)" at bounding box center [609, 455] width 148 height 23
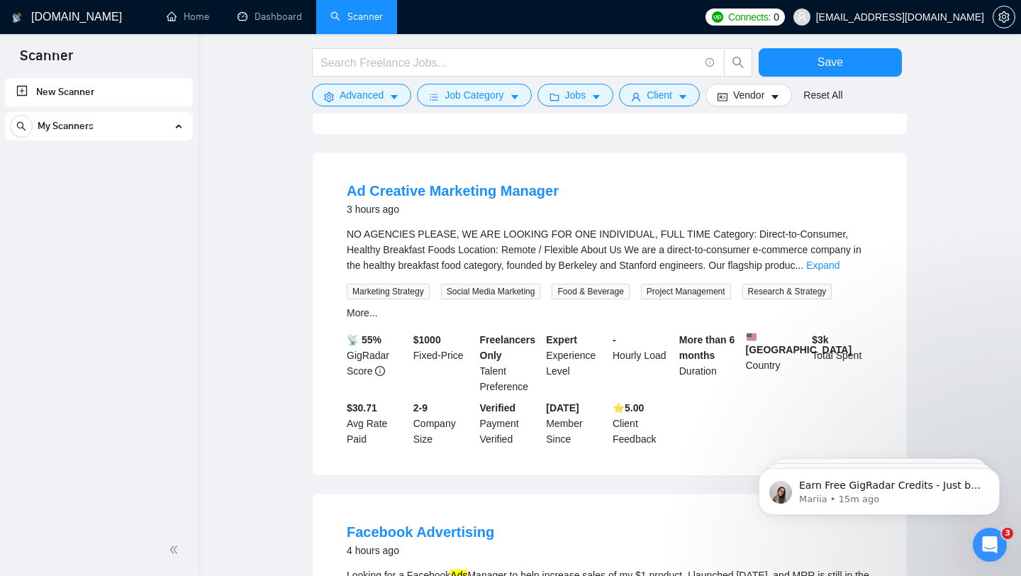
scroll to position [2123, 0]
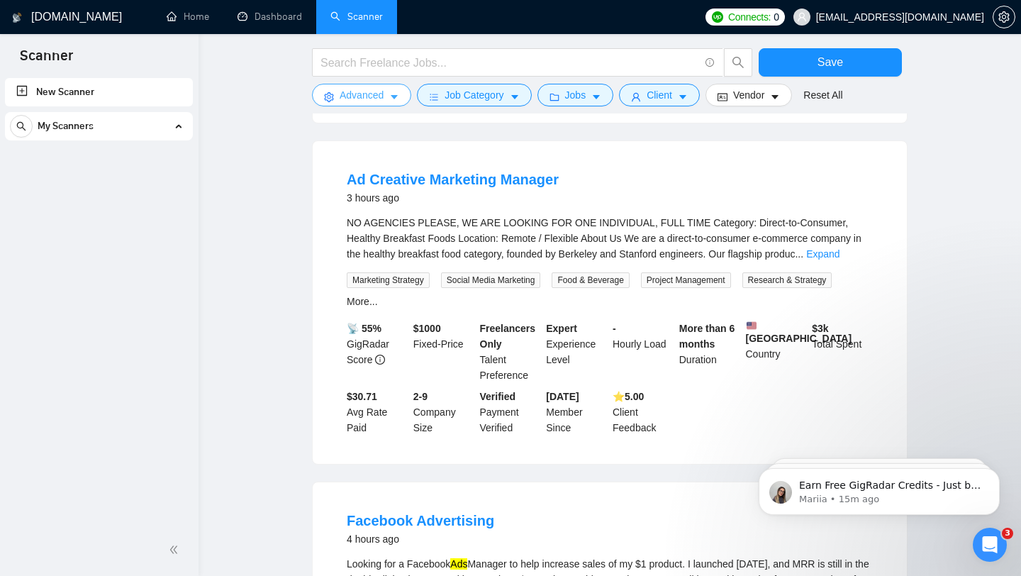
click at [377, 99] on span "Advanced" at bounding box center [362, 95] width 44 height 16
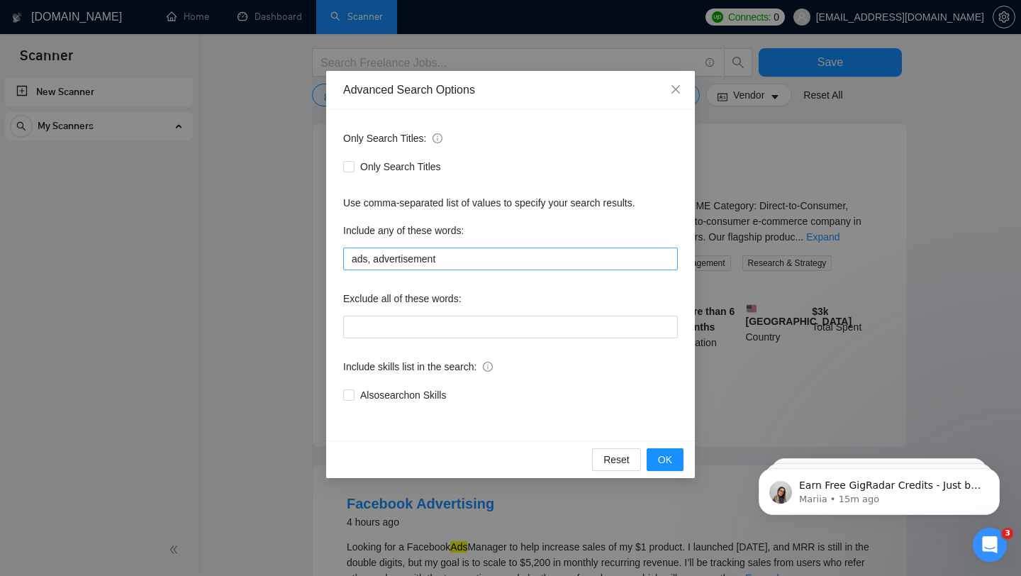
scroll to position [2157, 0]
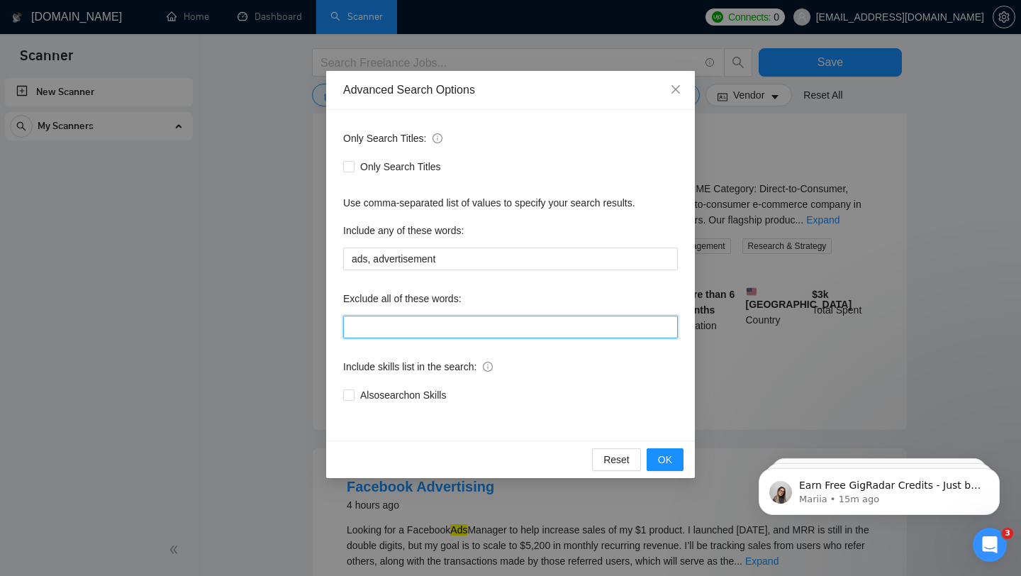
click at [476, 328] on input "text" at bounding box center [510, 327] width 335 height 23
type input "no agencies"
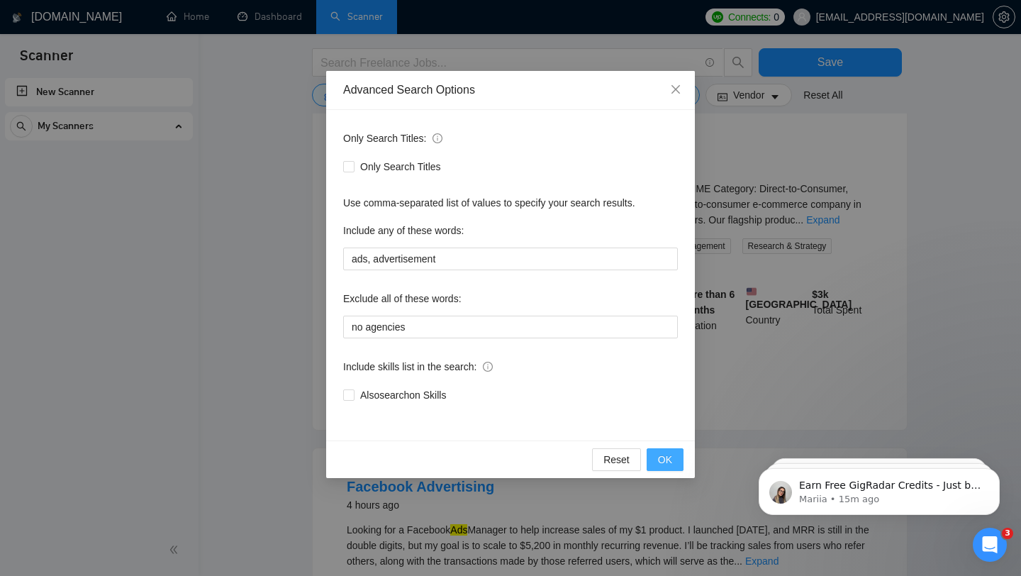
click at [672, 466] on button "OK" at bounding box center [665, 459] width 37 height 23
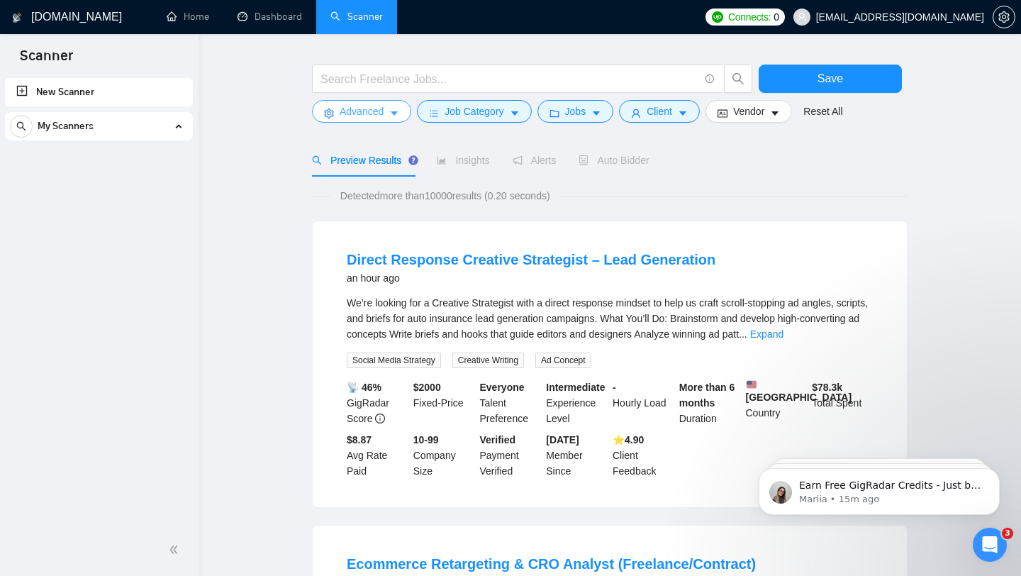
scroll to position [0, 0]
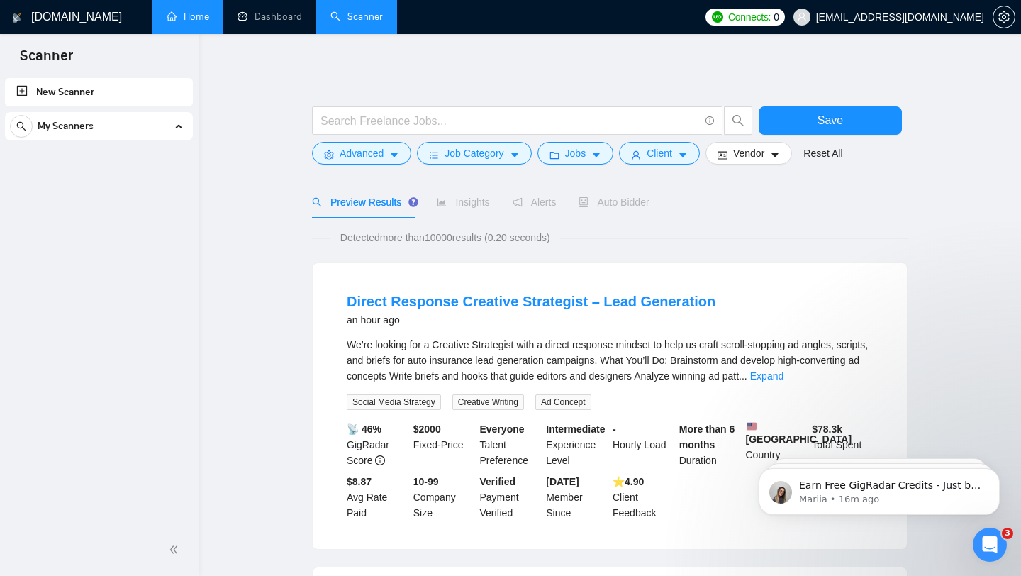
click at [174, 16] on link "Home" at bounding box center [188, 17] width 43 height 12
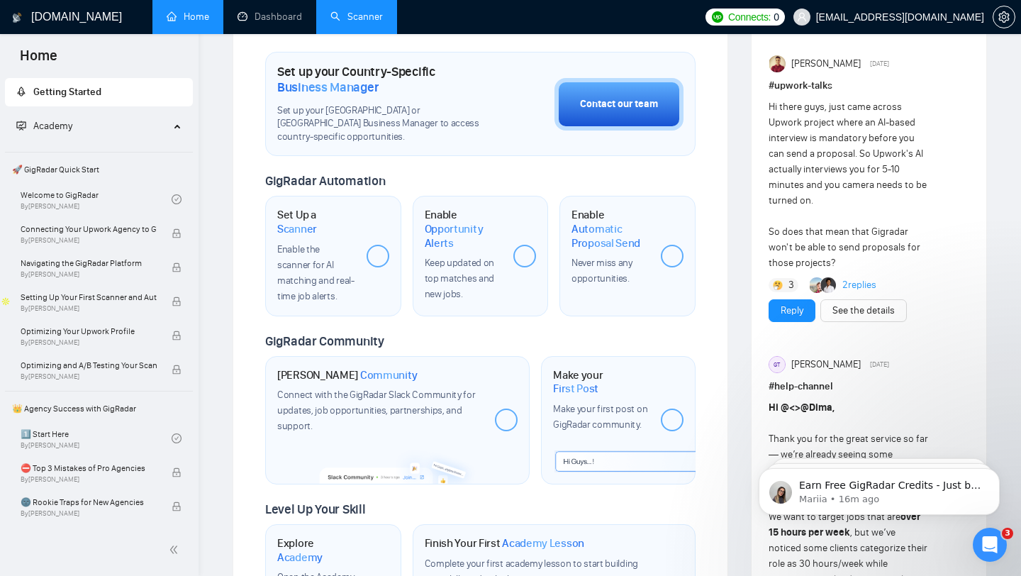
scroll to position [407, 0]
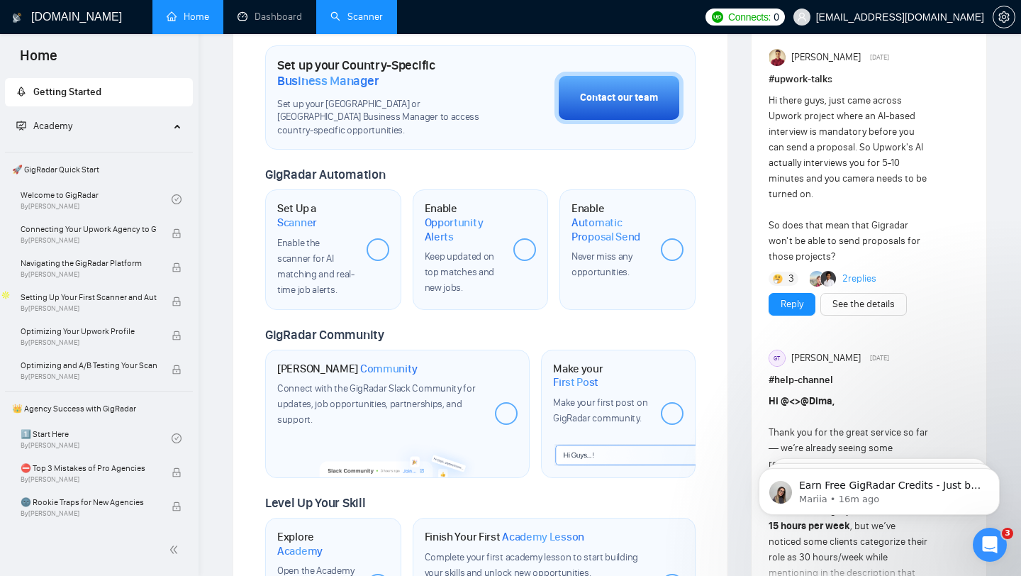
click at [376, 250] on div at bounding box center [378, 249] width 23 height 23
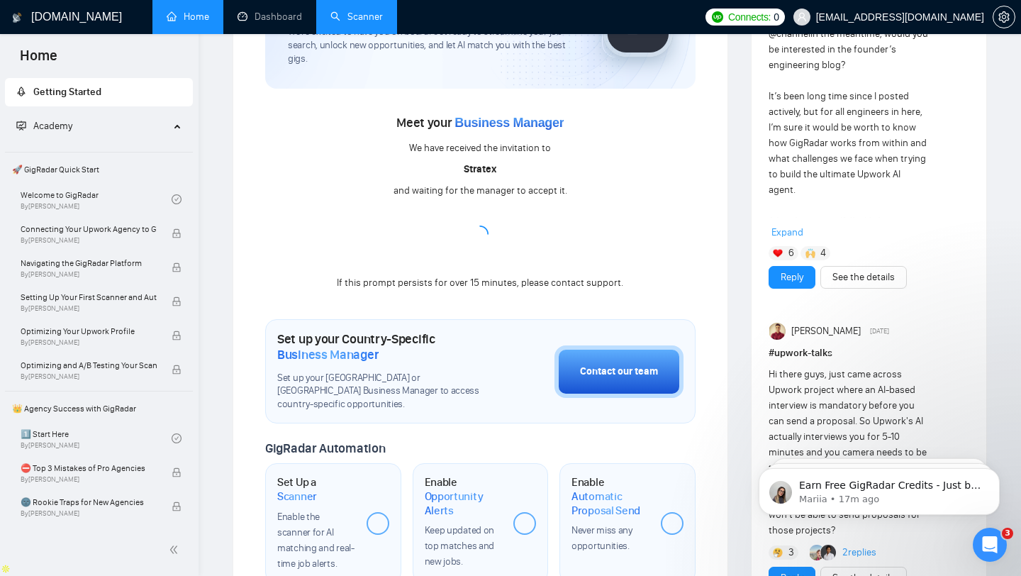
scroll to position [0, 0]
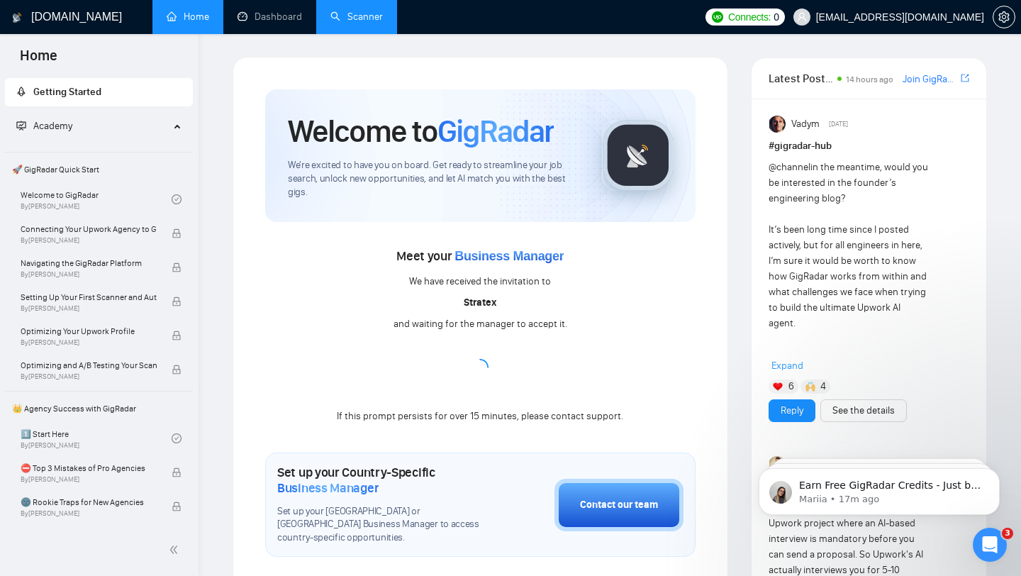
click at [334, 264] on div "Meet your Business Manager We have received the invitation to Stratex and waiti…" at bounding box center [480, 335] width 430 height 180
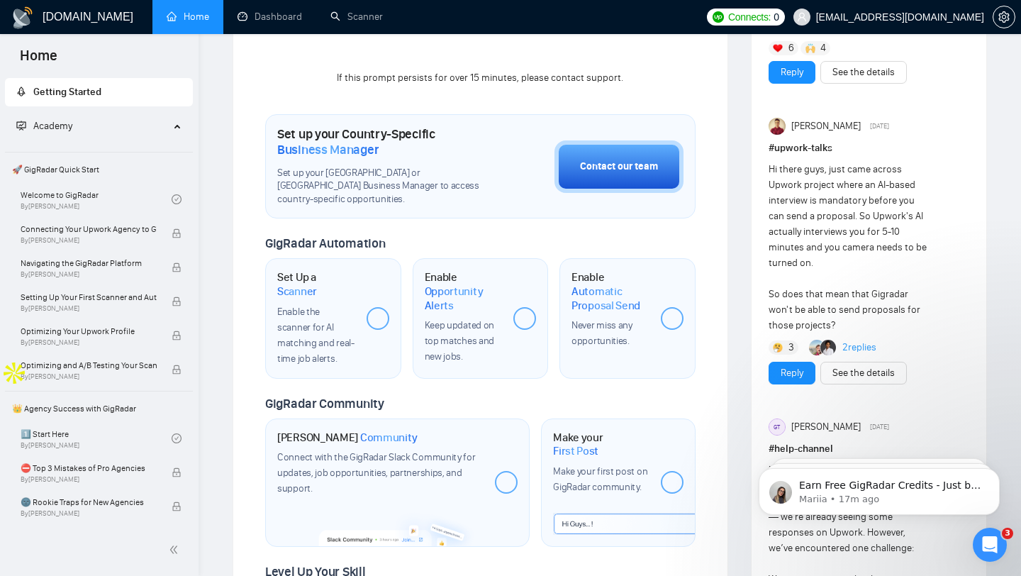
scroll to position [340, 0]
click at [359, 313] on div "Set Up a Scanner Enable the scanner for AI matching and real-time job alerts." at bounding box center [333, 317] width 136 height 120
click at [532, 308] on span at bounding box center [524, 317] width 23 height 23
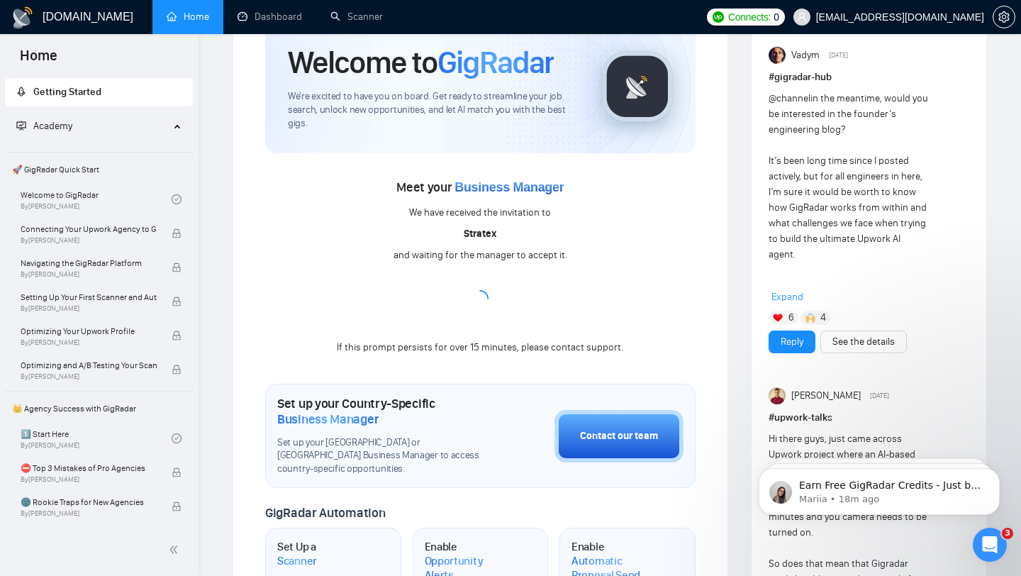
scroll to position [0, 0]
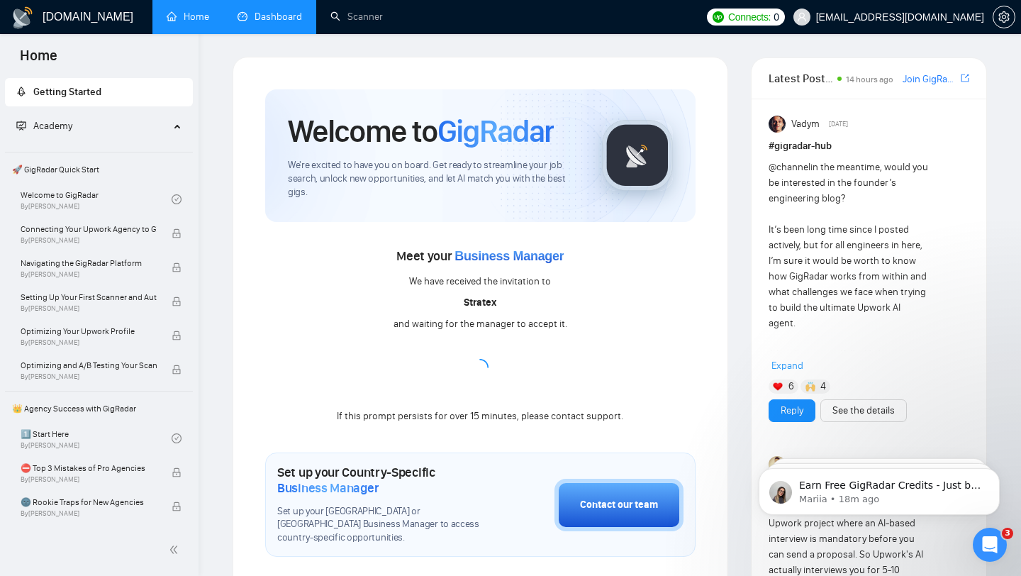
click at [283, 23] on link "Dashboard" at bounding box center [270, 17] width 65 height 12
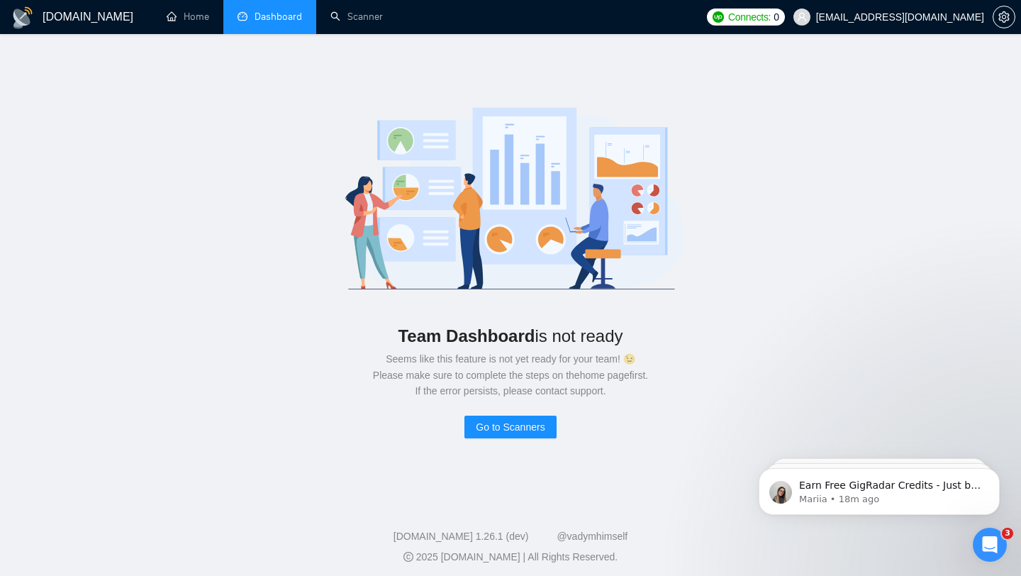
click at [309, 23] on li "Dashboard" at bounding box center [269, 17] width 93 height 34
click at [330, 23] on link "Scanner" at bounding box center [356, 17] width 52 height 12
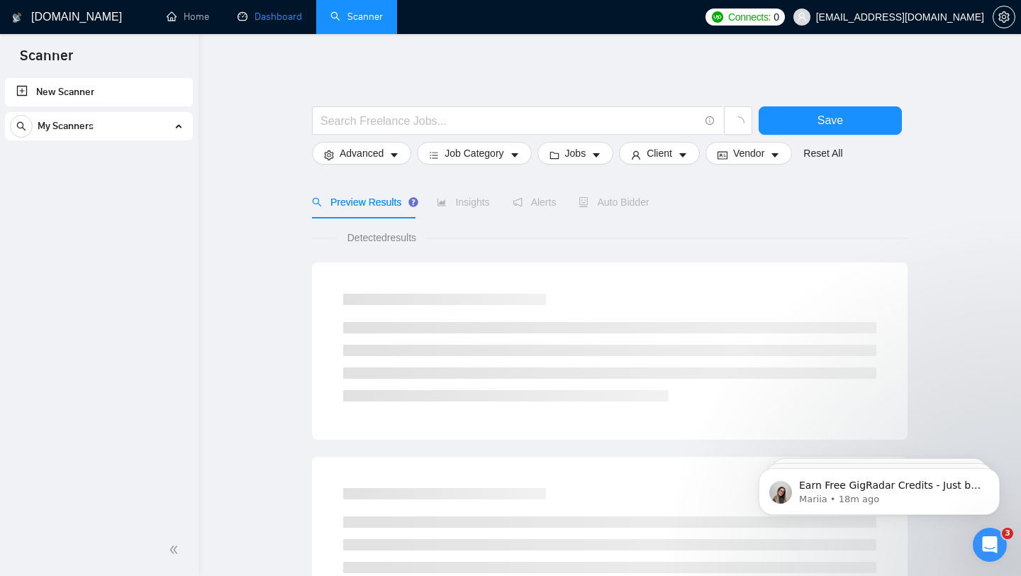
click at [276, 13] on link "Dashboard" at bounding box center [270, 17] width 65 height 12
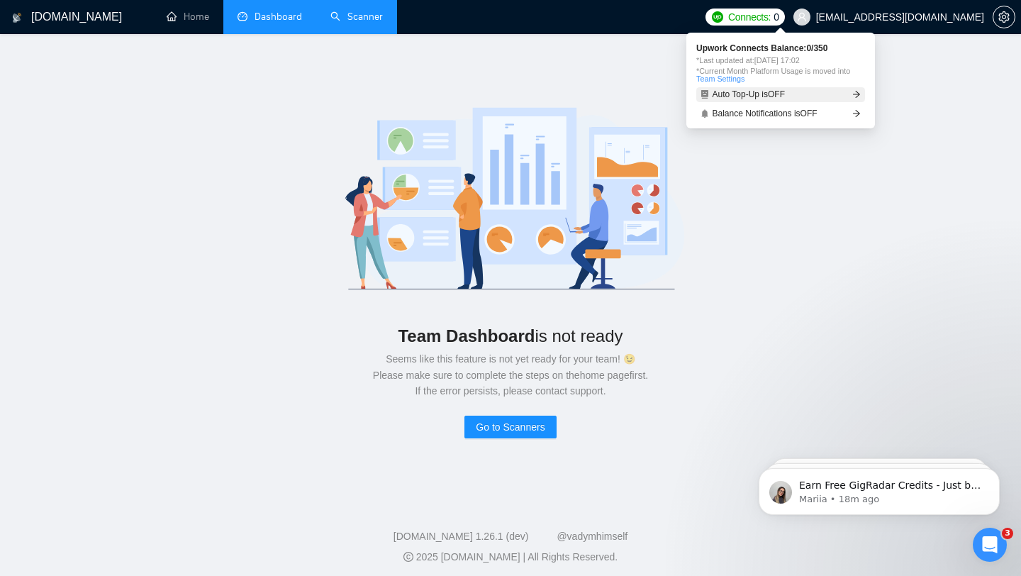
click at [747, 96] on span "Auto Top-Up is OFF" at bounding box center [749, 94] width 73 height 9
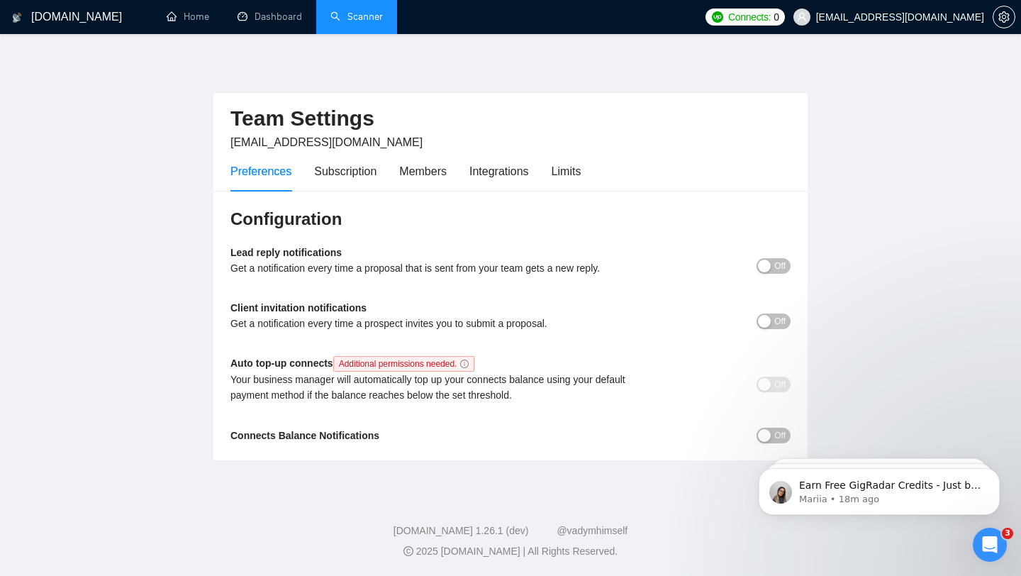
click at [771, 267] on button "Off" at bounding box center [774, 266] width 34 height 16
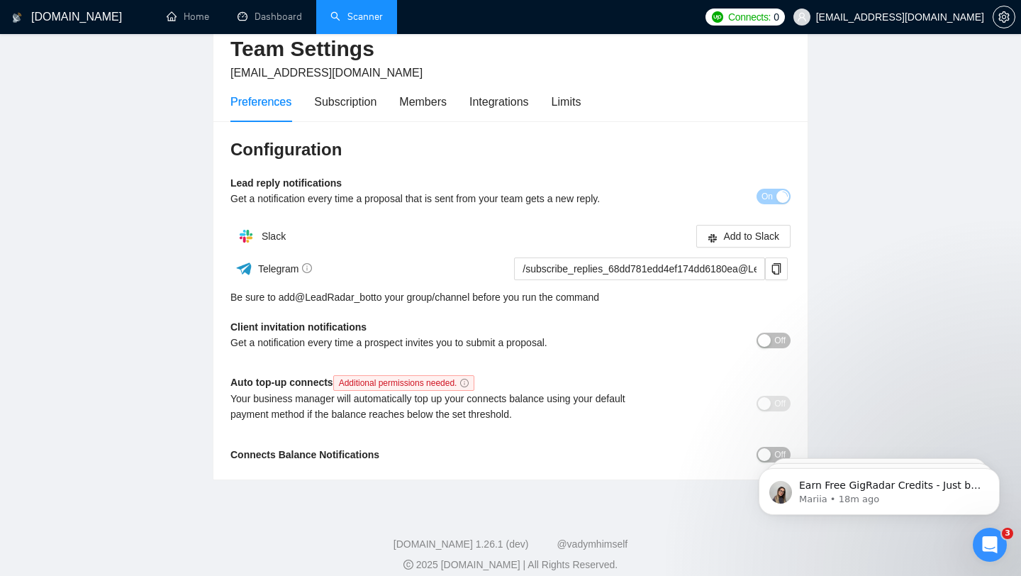
scroll to position [73, 0]
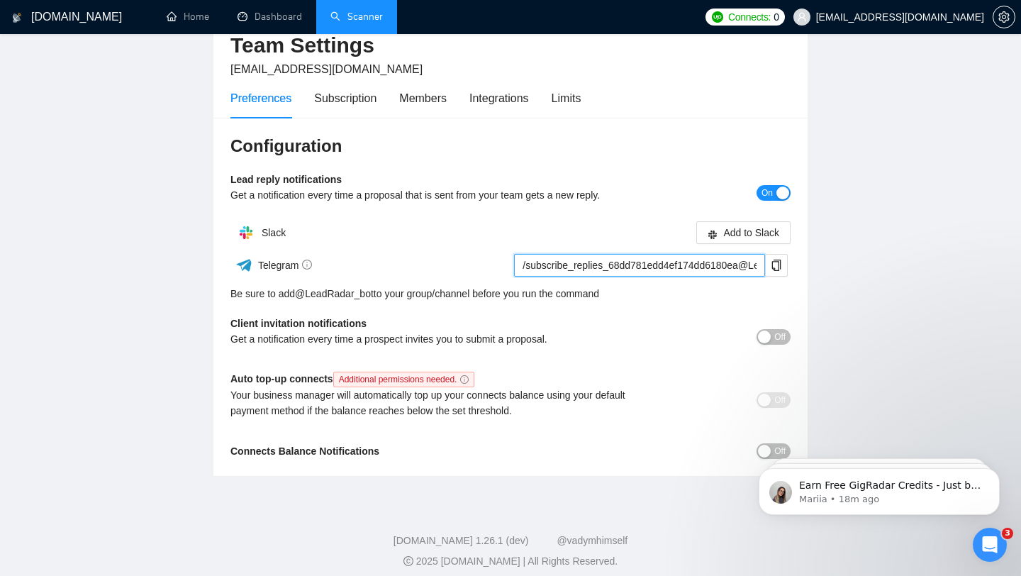
click at [705, 274] on input "/subscribe_replies_68dd781edd4ef174dd6180ea@LeadRadar_bot" at bounding box center [639, 265] width 251 height 23
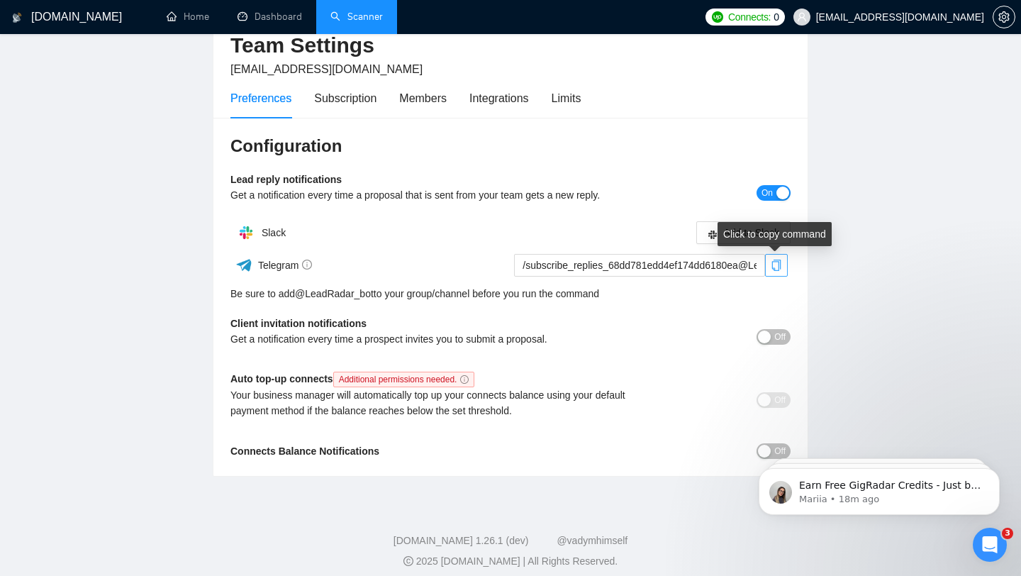
click at [778, 269] on icon "copy" at bounding box center [776, 264] width 9 height 11
click at [767, 337] on div "button" at bounding box center [764, 336] width 13 height 13
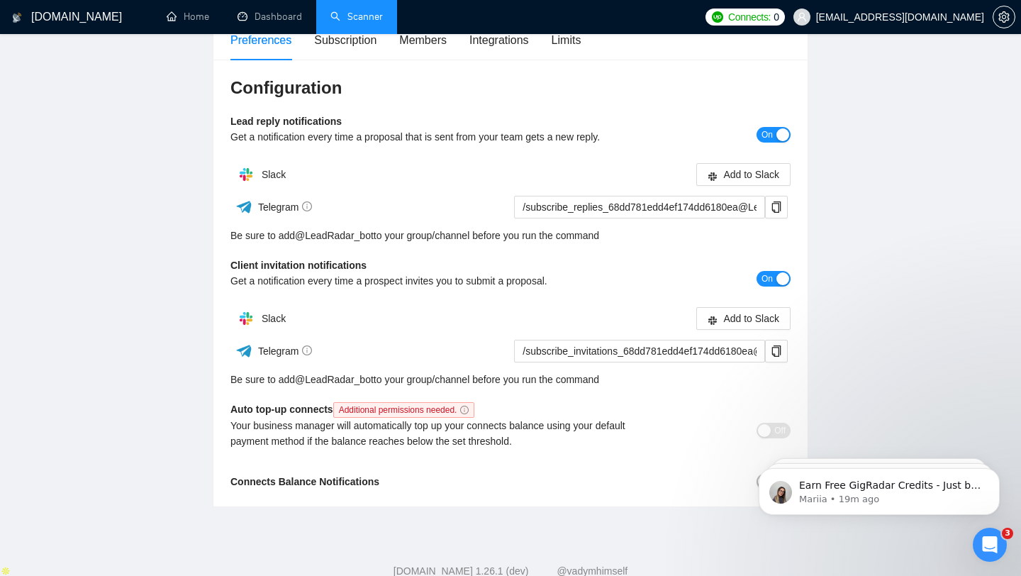
scroll to position [172, 0]
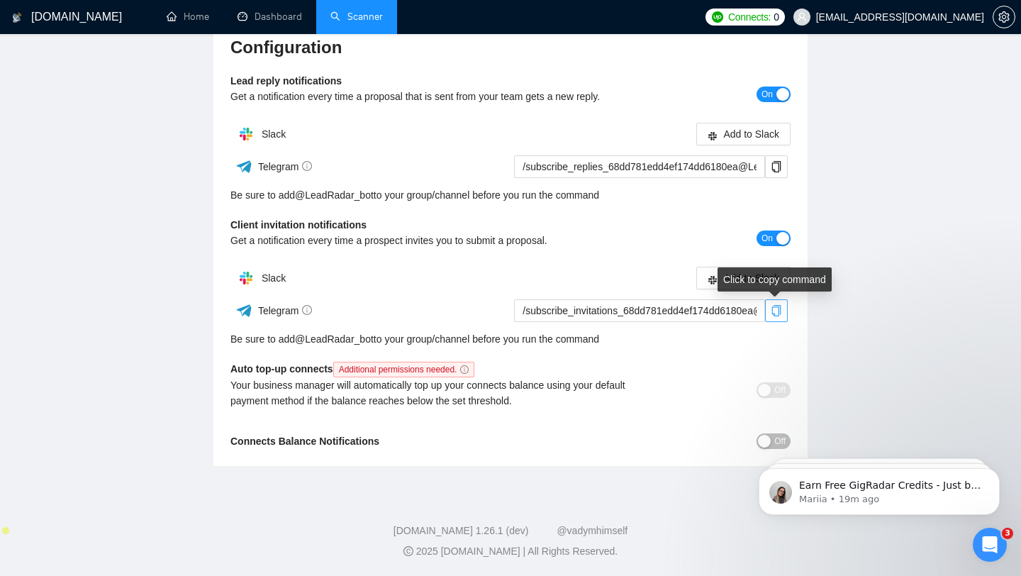
click at [776, 315] on icon "copy" at bounding box center [776, 310] width 9 height 11
click at [758, 440] on html "Earn Free GigRadar Credits - Just by Sharing Your Story! 💬 Want more credits fo…" at bounding box center [879, 487] width 284 height 99
click at [749, 442] on html "Earn Free GigRadar Credits - Just by Sharing Your Story! 💬 Want more credits fo…" at bounding box center [879, 487] width 284 height 99
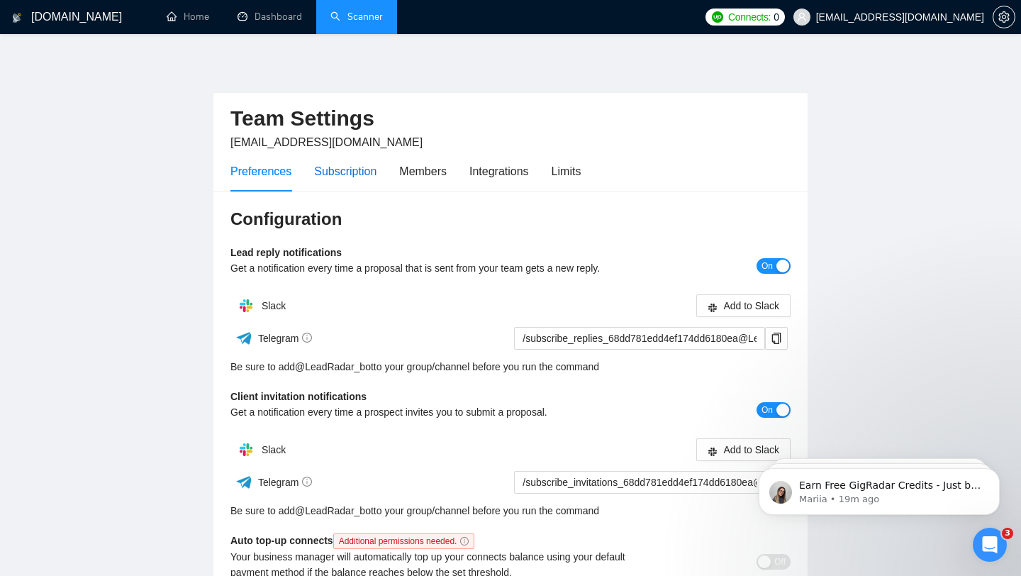
click at [352, 170] on div "Subscription" at bounding box center [345, 171] width 62 height 18
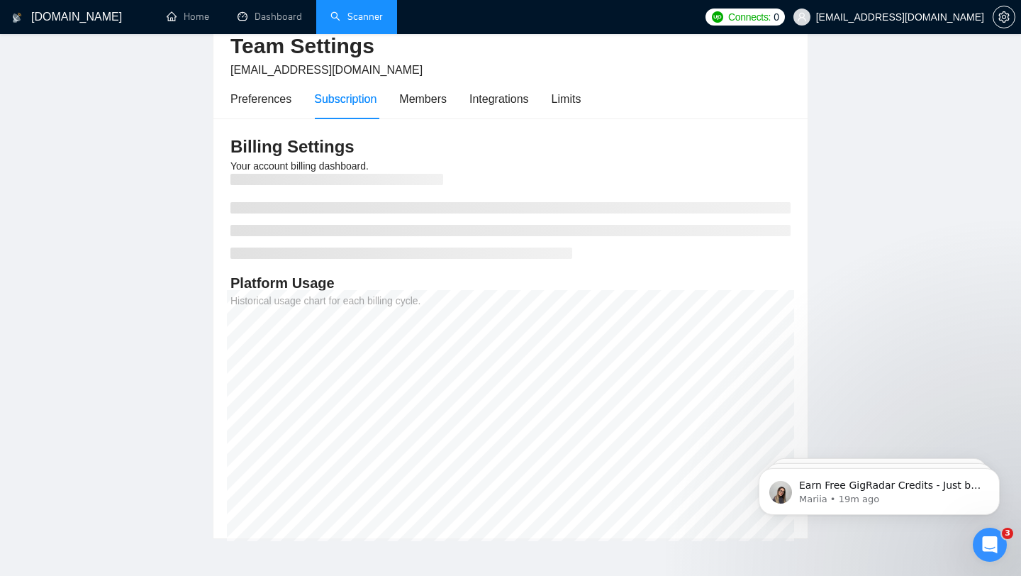
scroll to position [77, 0]
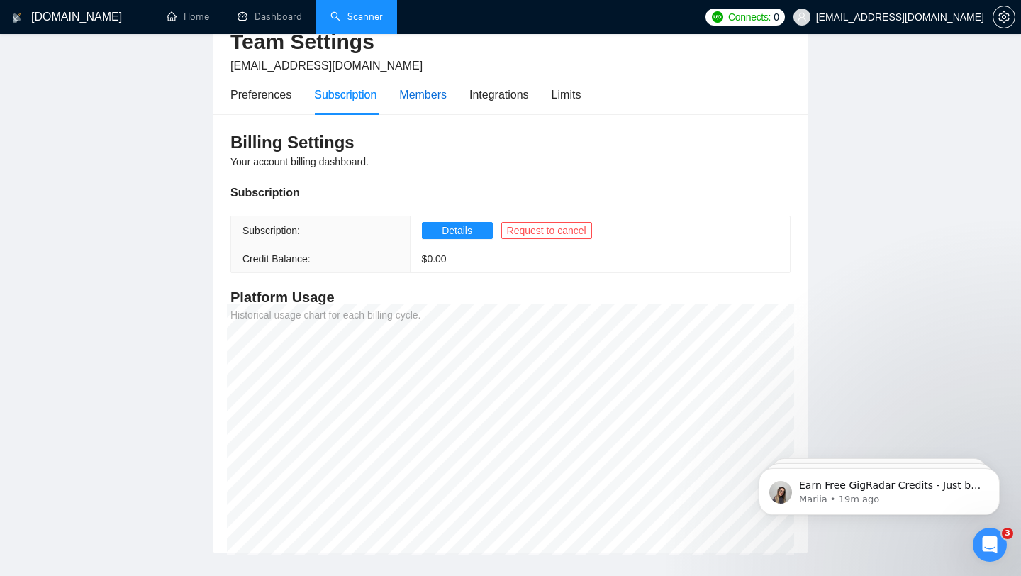
click at [434, 103] on div "Members" at bounding box center [423, 95] width 48 height 18
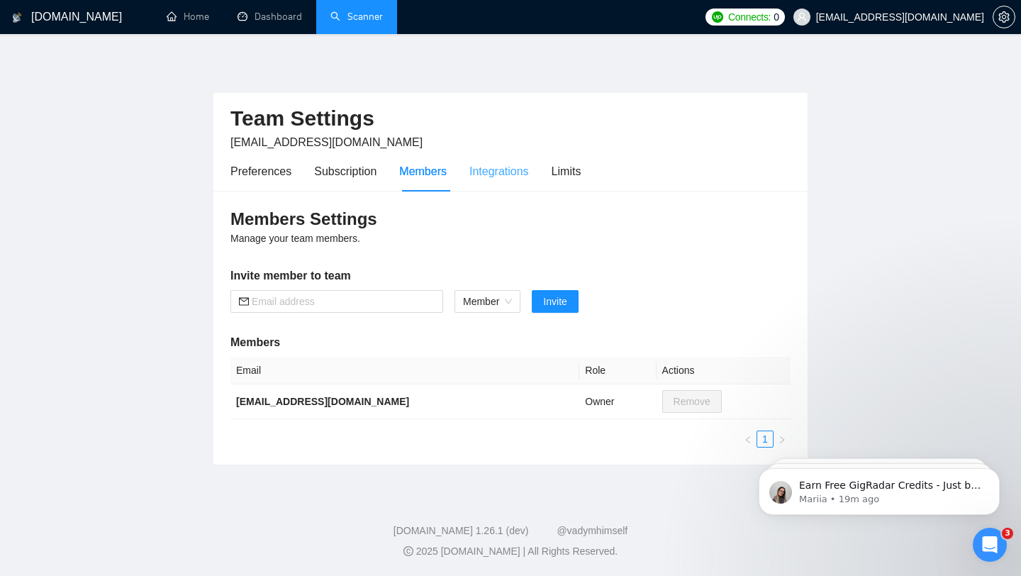
click at [506, 155] on div "Integrations" at bounding box center [499, 171] width 60 height 40
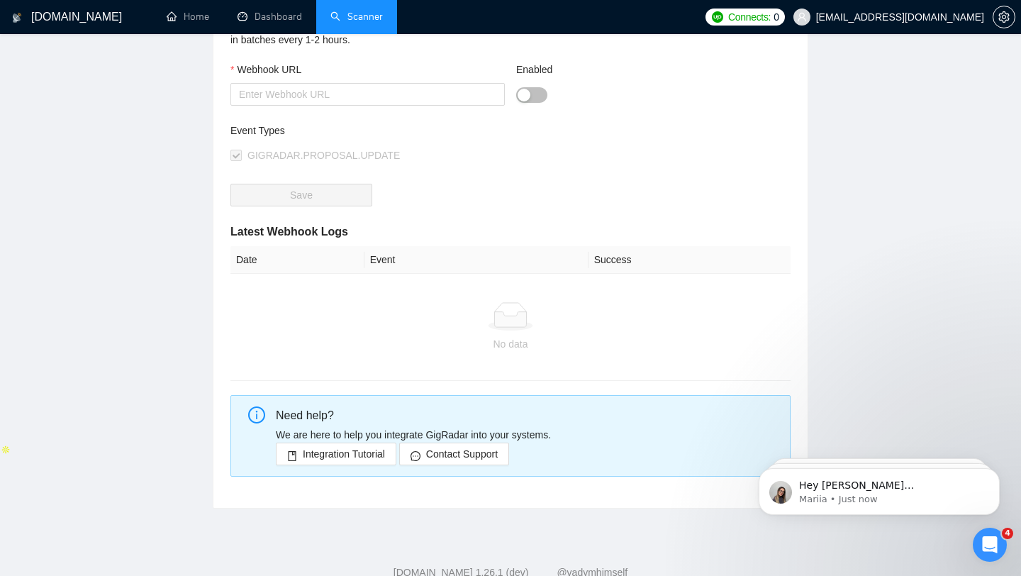
scroll to position [294, 0]
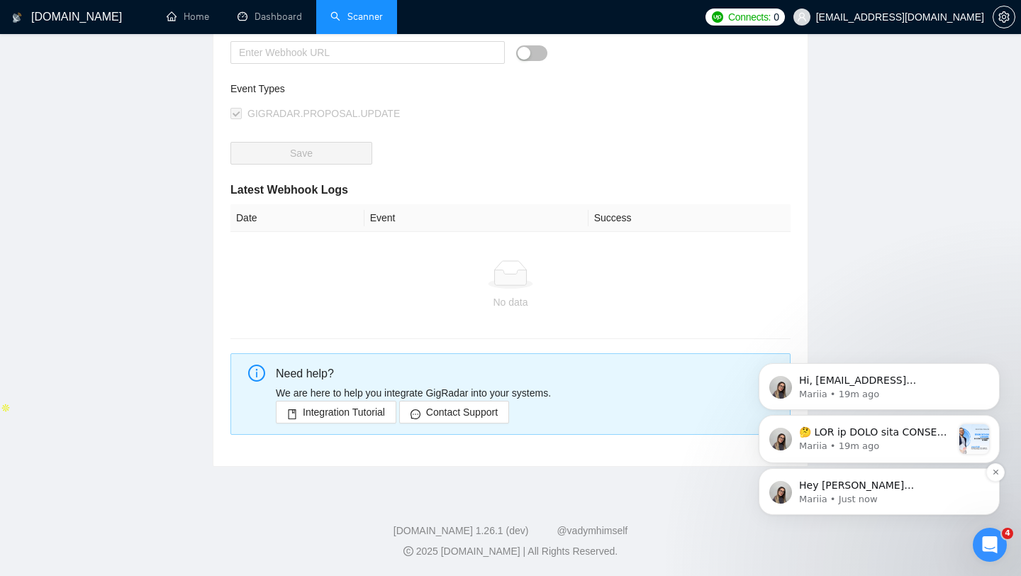
click at [888, 504] on p "Mariia • Just now" at bounding box center [890, 499] width 183 height 13
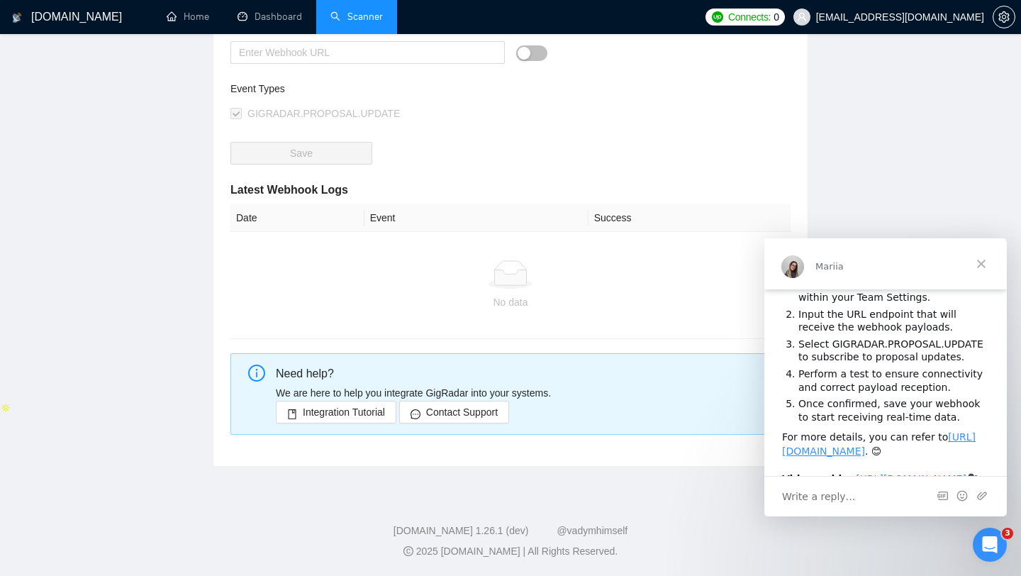
scroll to position [91, 0]
